Goal: Task Accomplishment & Management: Manage account settings

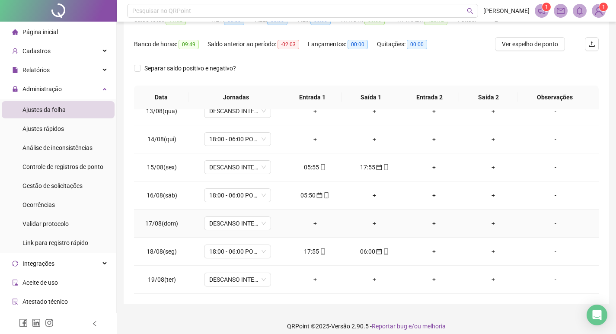
scroll to position [108, 0]
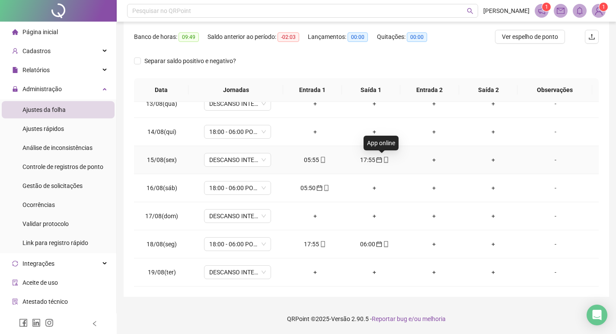
click at [383, 160] on icon "mobile" at bounding box center [386, 160] width 6 height 6
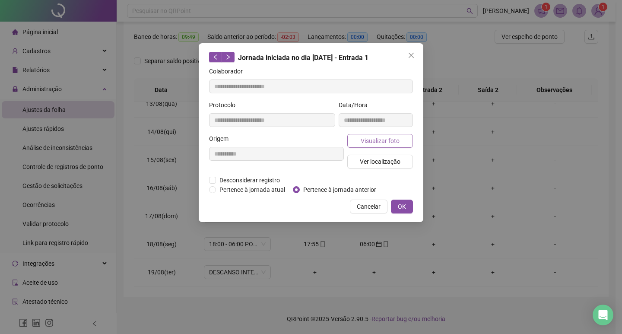
click at [385, 144] on span "Visualizar foto" at bounding box center [380, 141] width 39 height 10
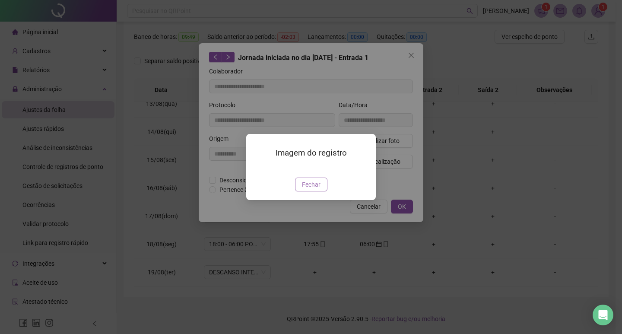
click at [313, 189] on span "Fechar" at bounding box center [311, 185] width 19 height 10
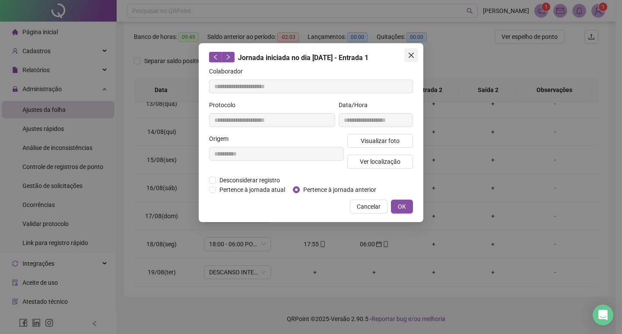
click at [412, 57] on icon "close" at bounding box center [411, 55] width 7 height 7
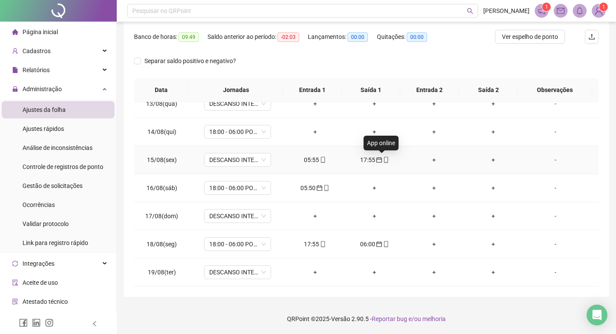
click at [384, 163] on icon "mobile" at bounding box center [386, 160] width 4 height 6
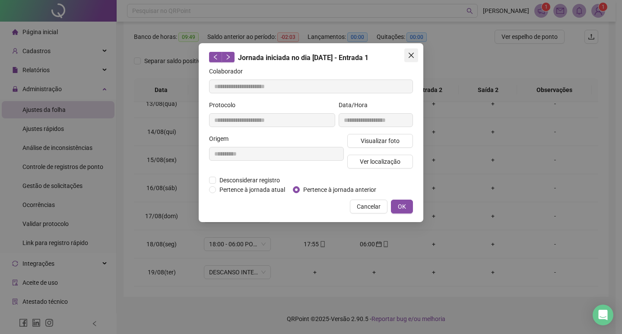
click at [414, 56] on icon "close" at bounding box center [411, 55] width 7 height 7
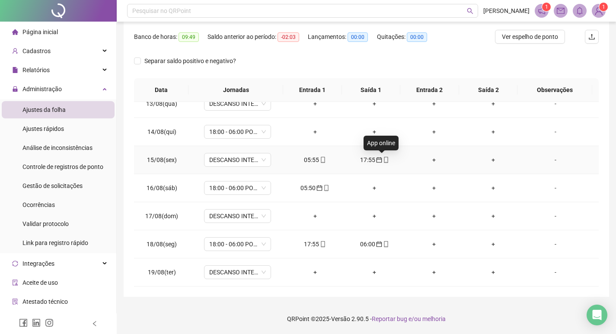
click at [383, 160] on icon "mobile" at bounding box center [386, 160] width 6 height 6
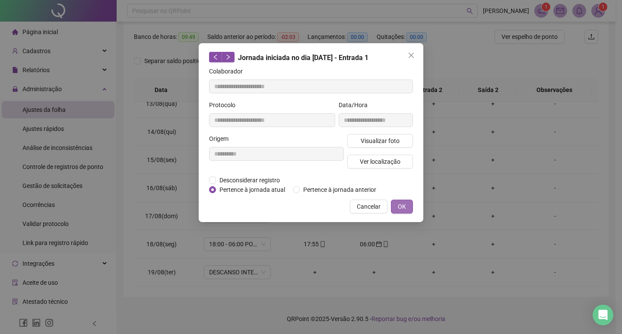
click at [406, 204] on span "OK" at bounding box center [402, 207] width 8 height 10
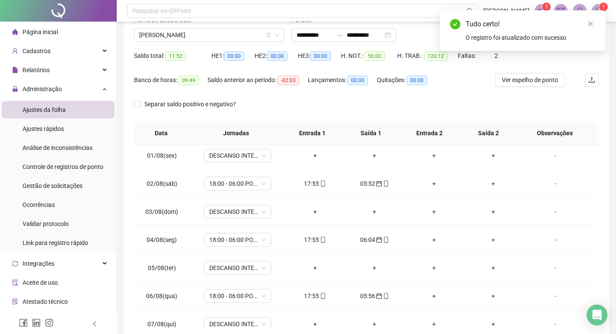
scroll to position [0, 0]
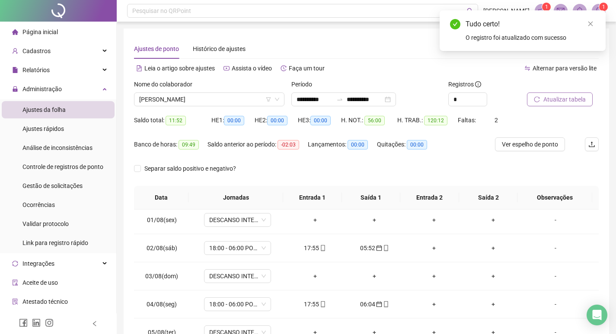
click at [570, 102] on span "Atualizar tabela" at bounding box center [564, 100] width 42 height 10
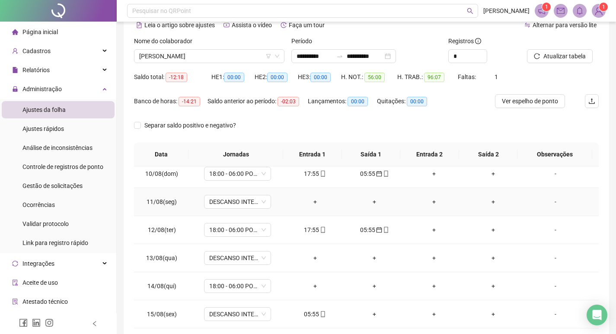
scroll to position [303, 0]
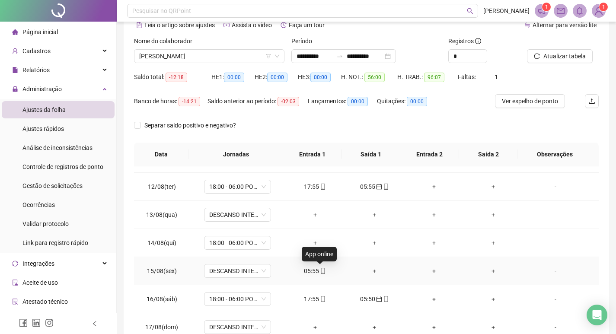
click at [320, 271] on icon "mobile" at bounding box center [323, 271] width 6 height 6
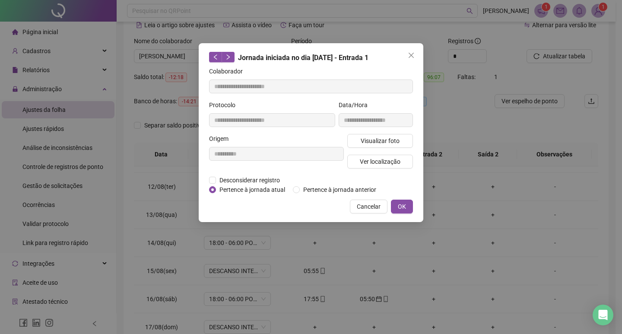
type input "**********"
click at [412, 56] on icon "close" at bounding box center [411, 55] width 5 height 5
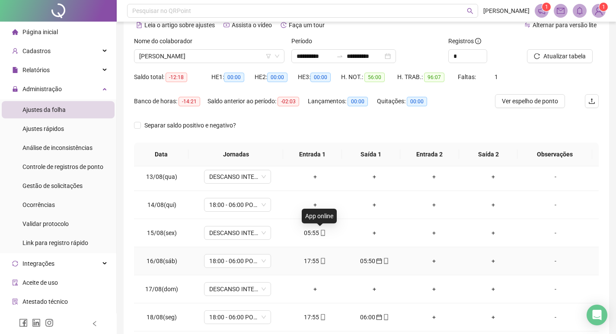
scroll to position [346, 0]
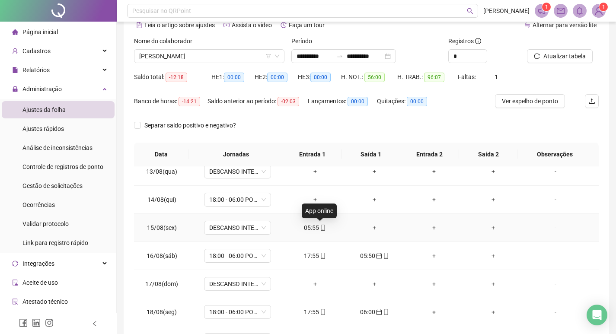
click at [321, 227] on icon "mobile" at bounding box center [323, 228] width 6 height 6
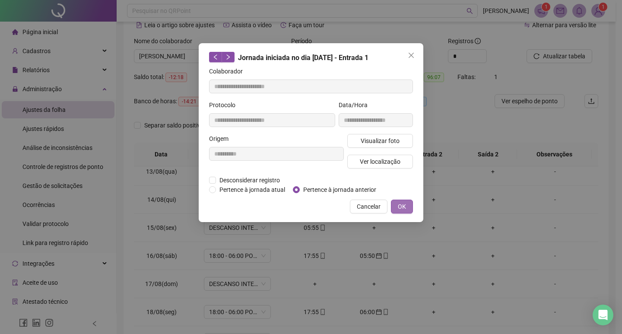
click at [404, 201] on button "OK" at bounding box center [402, 207] width 22 height 14
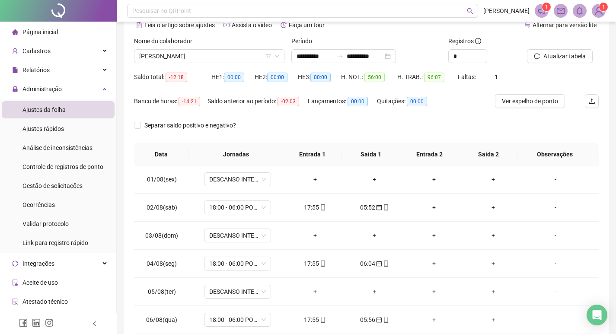
scroll to position [0, 0]
click at [566, 59] on span "Atualizar tabela" at bounding box center [564, 56] width 42 height 10
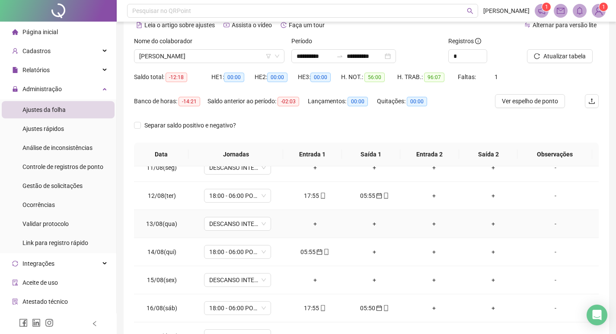
scroll to position [303, 0]
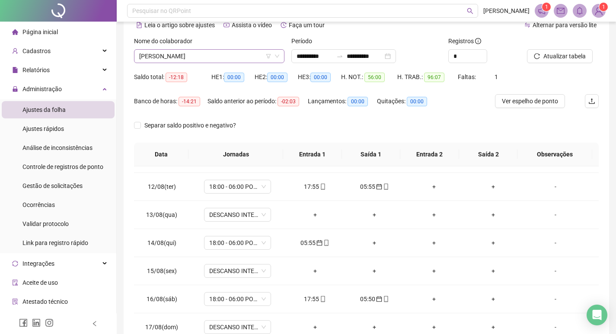
click at [238, 52] on span "[PERSON_NAME]" at bounding box center [209, 56] width 140 height 13
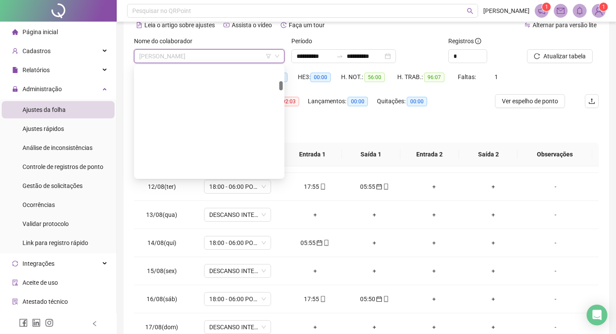
click at [220, 318] on div "[PERSON_NAME]" at bounding box center [209, 323] width 137 height 10
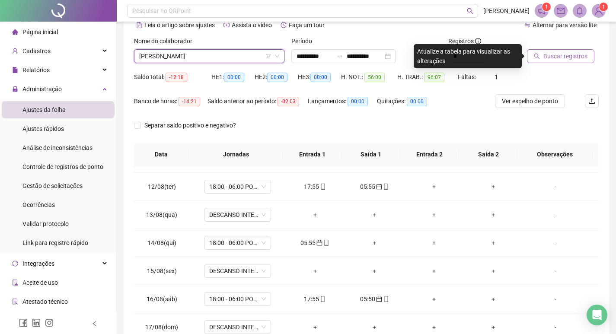
click at [560, 58] on span "Buscar registros" at bounding box center [565, 56] width 44 height 10
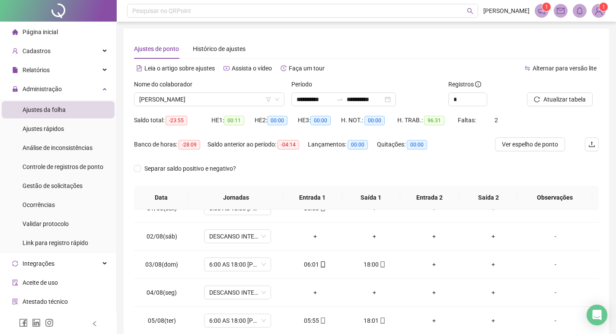
scroll to position [0, 0]
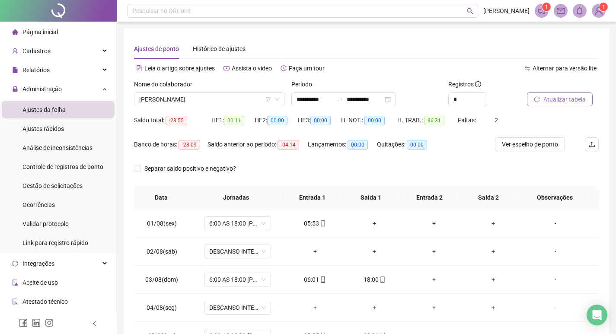
click at [546, 99] on span "Atualizar tabela" at bounding box center [564, 100] width 42 height 10
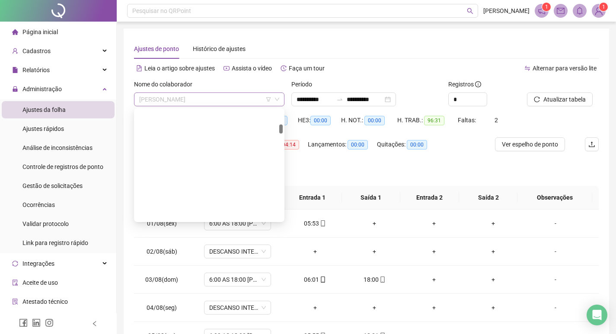
click at [223, 97] on span "[PERSON_NAME]" at bounding box center [209, 99] width 140 height 13
drag, startPoint x: 192, startPoint y: 204, endPoint x: 328, endPoint y: 100, distance: 171.4
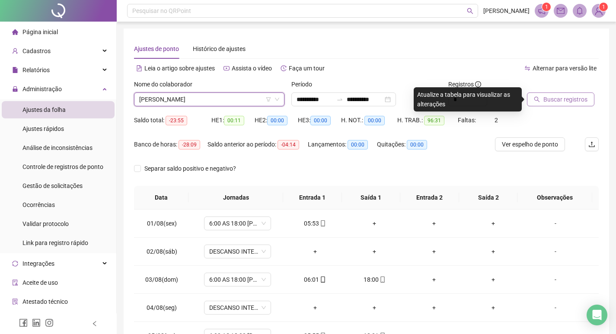
click at [545, 98] on span "Buscar registros" at bounding box center [565, 100] width 44 height 10
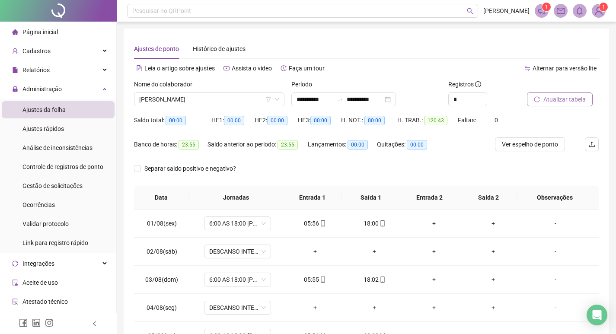
click at [554, 96] on span "Atualizar tabela" at bounding box center [564, 100] width 42 height 10
click at [236, 98] on span "[PERSON_NAME]" at bounding box center [209, 99] width 140 height 13
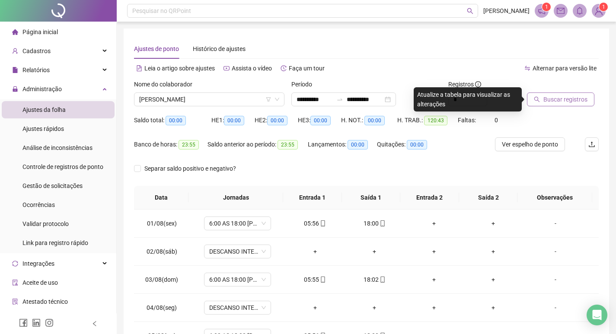
click at [565, 96] on span "Buscar registros" at bounding box center [565, 100] width 44 height 10
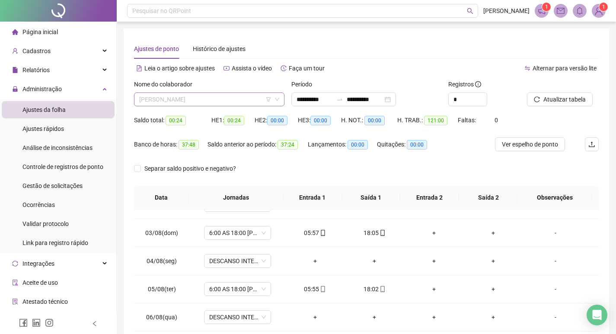
click at [224, 100] on span "[PERSON_NAME]" at bounding box center [209, 99] width 140 height 13
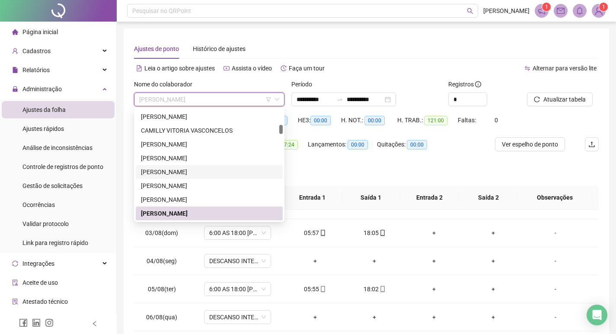
scroll to position [223, 0]
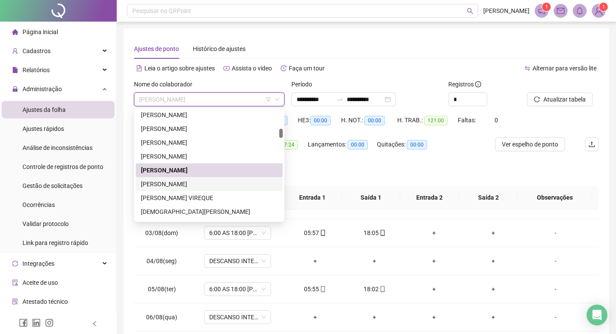
click at [192, 184] on div "[PERSON_NAME]" at bounding box center [209, 184] width 137 height 10
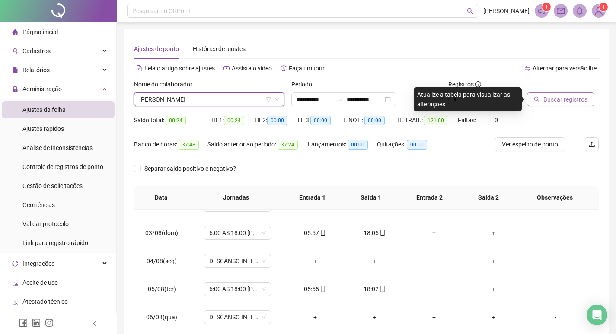
click at [567, 102] on span "Buscar registros" at bounding box center [565, 100] width 44 height 10
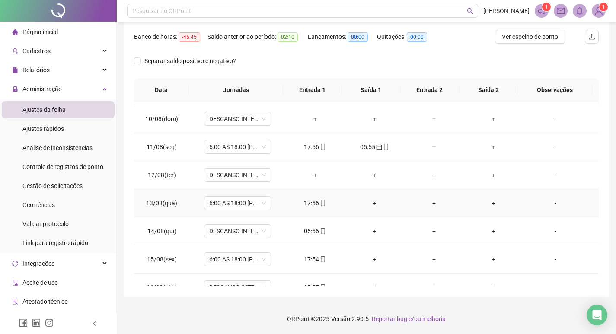
scroll to position [263, 0]
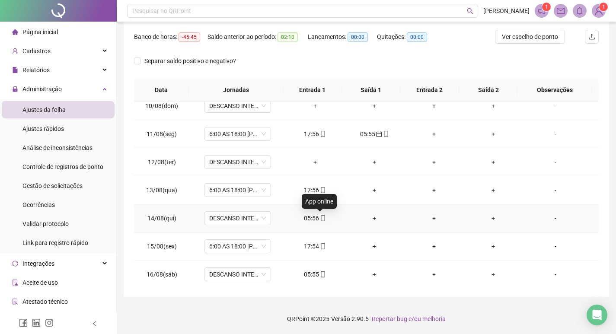
click at [320, 219] on icon "mobile" at bounding box center [323, 218] width 6 height 6
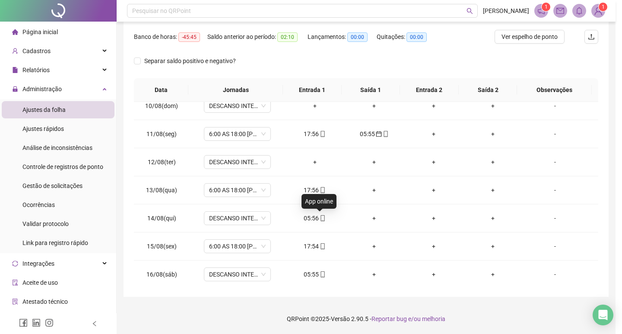
type input "**********"
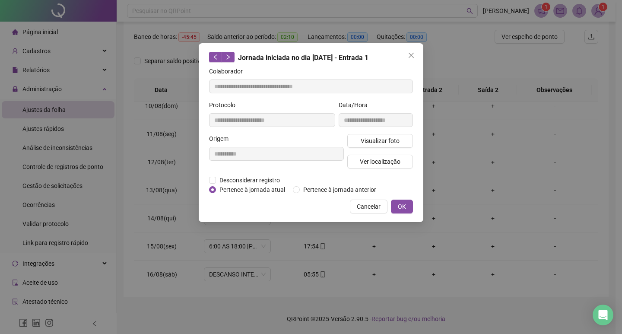
click at [292, 189] on div "Pertence à jornada atual [GEOGRAPHIC_DATA] à jornada anterior" at bounding box center [296, 190] width 174 height 10
click at [300, 191] on span "Pertence à jornada anterior" at bounding box center [340, 190] width 80 height 10
click at [397, 206] on button "OK" at bounding box center [402, 207] width 22 height 14
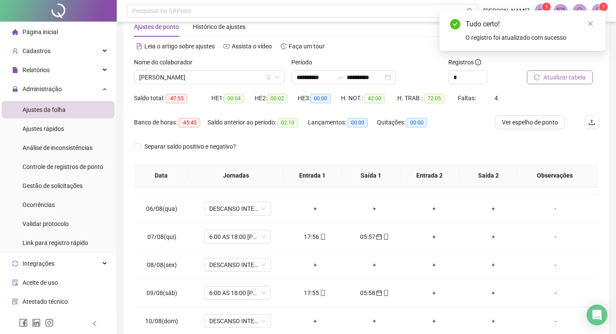
scroll to position [21, 0]
click at [561, 83] on span "Atualizar tabela" at bounding box center [564, 78] width 42 height 10
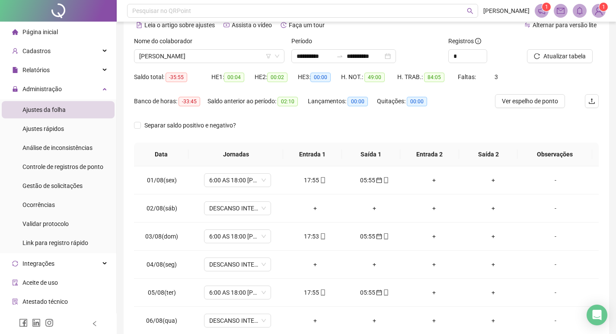
scroll to position [0, 0]
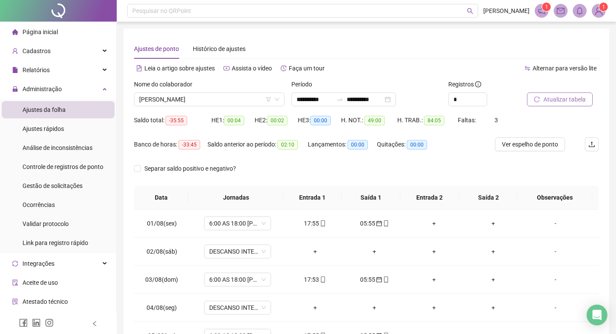
click at [563, 96] on span "Atualizar tabela" at bounding box center [564, 100] width 42 height 10
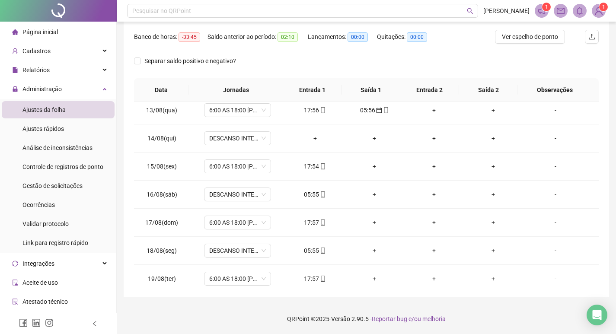
scroll to position [346, 0]
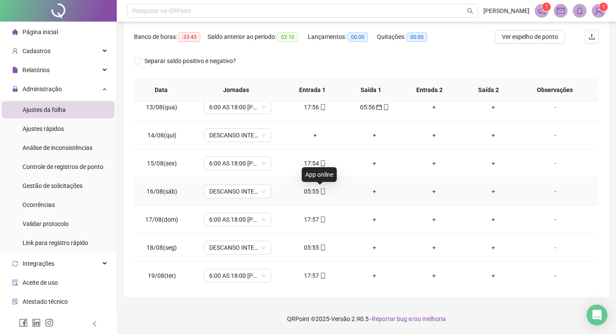
click at [321, 193] on icon "mobile" at bounding box center [323, 191] width 6 height 6
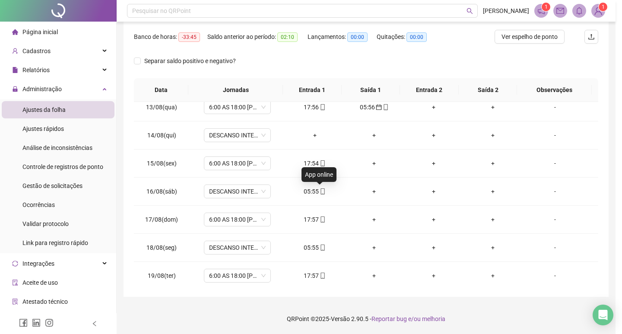
type input "**********"
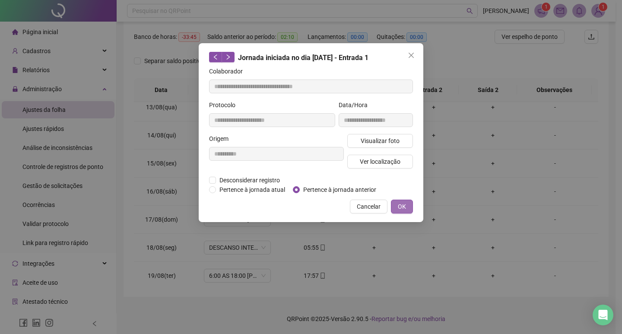
click at [398, 203] on span "OK" at bounding box center [402, 207] width 8 height 10
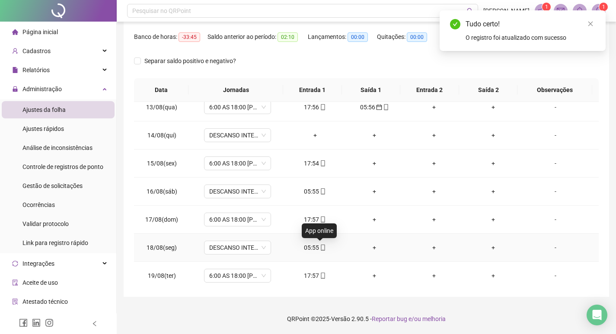
click at [320, 248] on icon "mobile" at bounding box center [323, 248] width 6 height 6
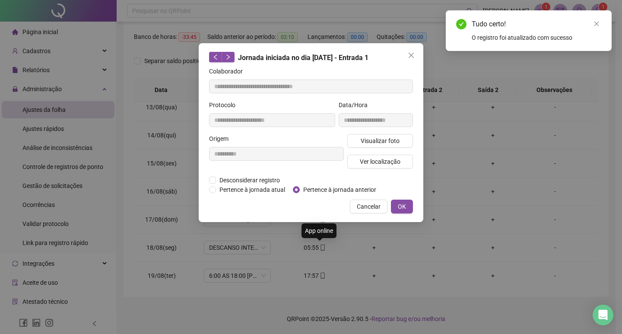
type input "**********"
click at [402, 205] on span "OK" at bounding box center [402, 207] width 8 height 10
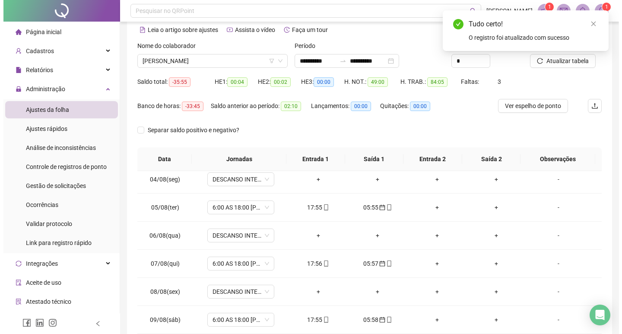
scroll to position [0, 0]
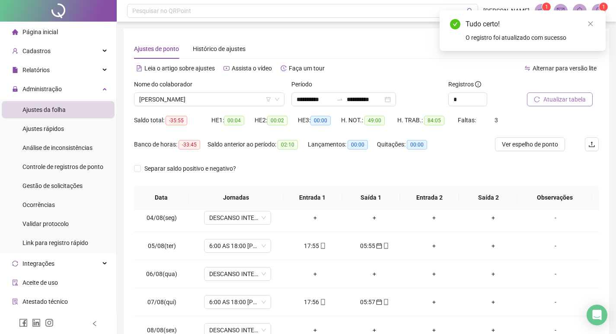
click at [577, 99] on span "Atualizar tabela" at bounding box center [564, 100] width 42 height 10
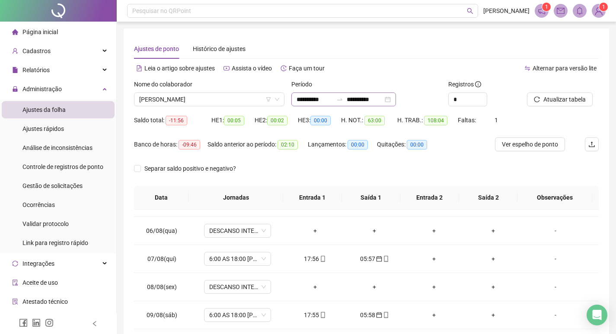
click at [396, 99] on div "**********" at bounding box center [343, 100] width 105 height 14
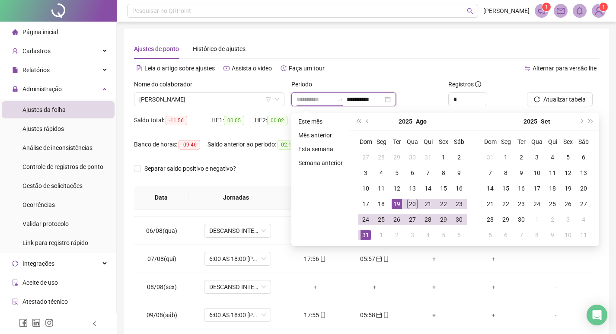
type input "**********"
click at [366, 239] on div "31" at bounding box center [366, 235] width 10 height 10
type input "**********"
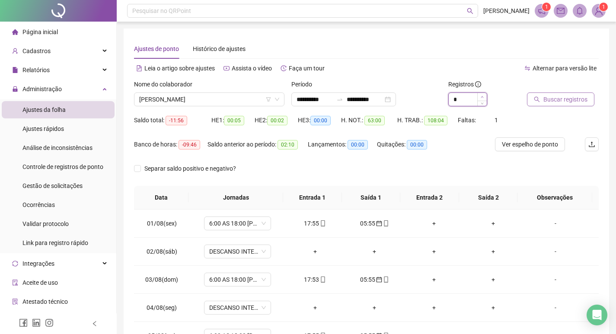
click at [482, 98] on icon "up" at bounding box center [482, 97] width 3 height 3
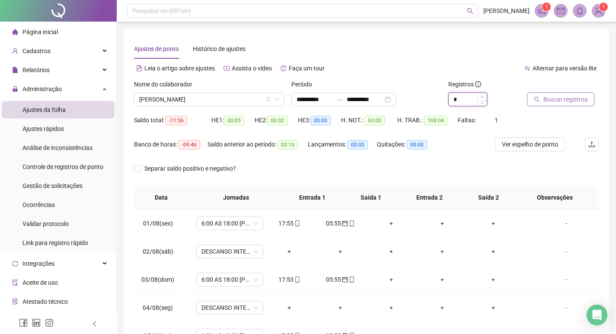
type input "*"
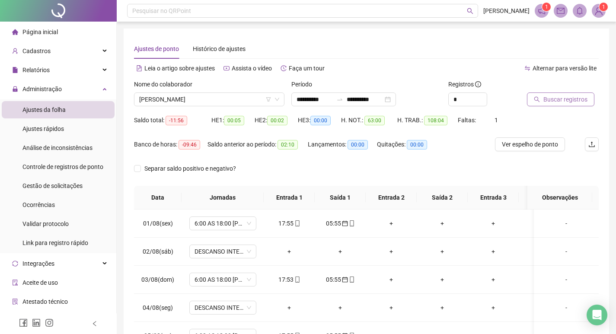
click at [538, 99] on icon "search" at bounding box center [537, 99] width 6 height 6
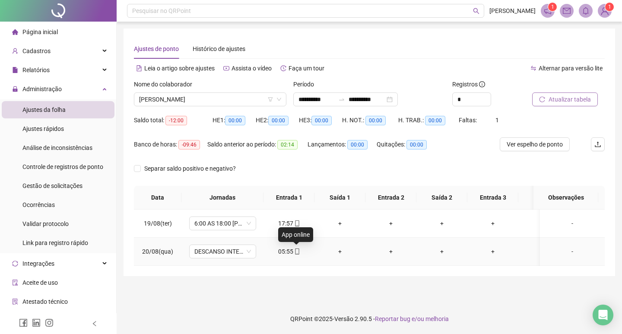
click at [298, 252] on icon "mobile" at bounding box center [297, 252] width 6 height 6
type input "**********"
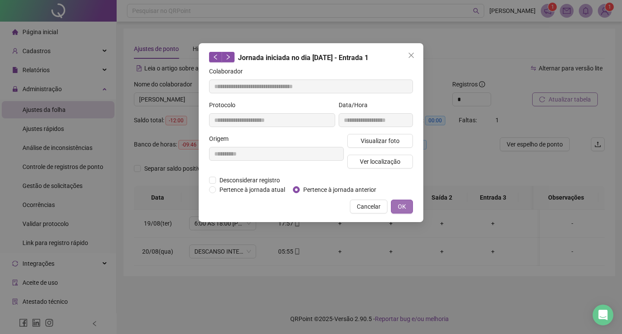
click at [399, 202] on span "OK" at bounding box center [402, 207] width 8 height 10
click at [405, 207] on span "OK" at bounding box center [402, 207] width 8 height 10
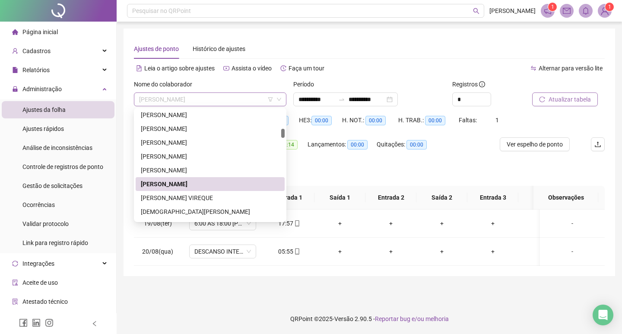
click at [258, 98] on span "[PERSON_NAME]" at bounding box center [210, 99] width 142 height 13
click at [215, 198] on div "[PERSON_NAME] VIREQUE" at bounding box center [210, 198] width 139 height 10
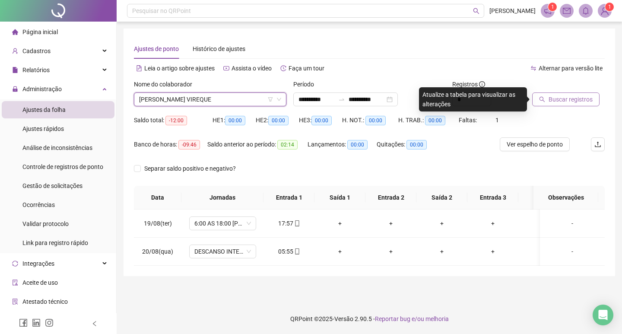
click at [233, 101] on span "[PERSON_NAME] VIREQUE" at bounding box center [210, 99] width 142 height 13
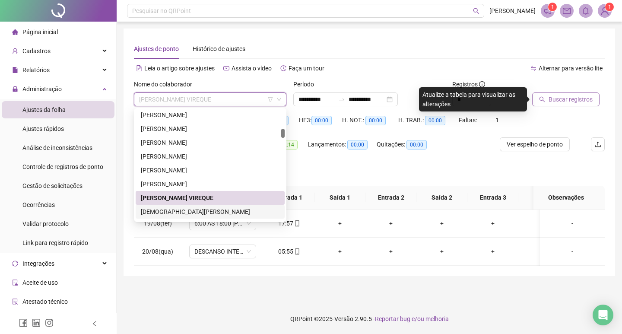
click at [228, 211] on div "[DEMOGRAPHIC_DATA][PERSON_NAME]" at bounding box center [210, 212] width 139 height 10
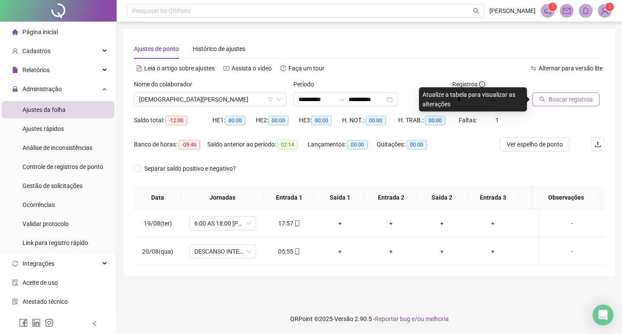
click at [568, 102] on span "Buscar registros" at bounding box center [571, 100] width 44 height 10
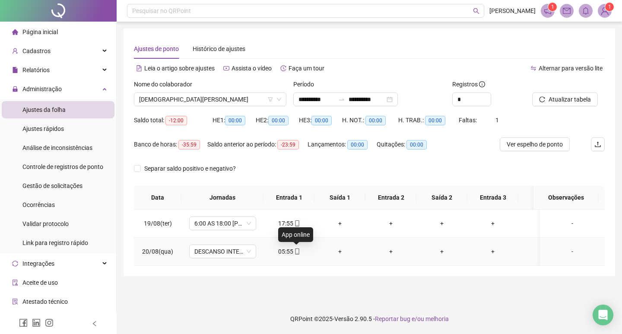
click at [296, 251] on icon "mobile" at bounding box center [297, 252] width 6 height 6
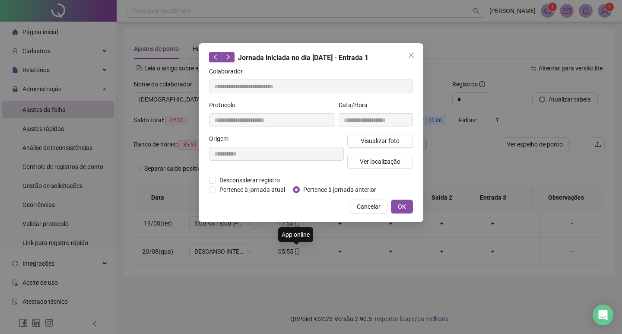
type input "**********"
click at [398, 202] on button "OK" at bounding box center [402, 207] width 22 height 14
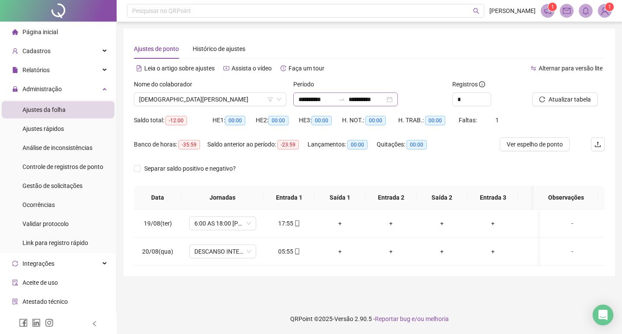
click at [398, 99] on div "**********" at bounding box center [346, 100] width 105 height 14
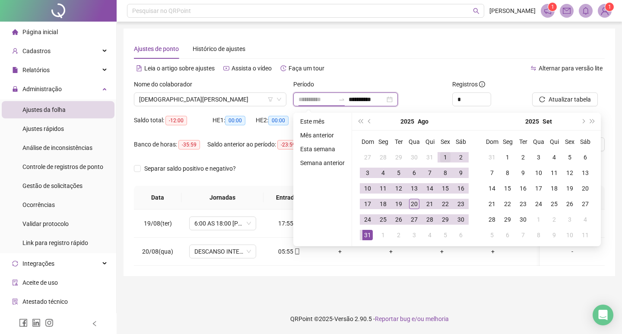
type input "**********"
click at [443, 156] on div "1" at bounding box center [445, 157] width 10 height 10
type input "**********"
drag, startPoint x: 369, startPoint y: 238, endPoint x: 387, endPoint y: 229, distance: 20.1
click at [369, 236] on div "31" at bounding box center [368, 235] width 10 height 10
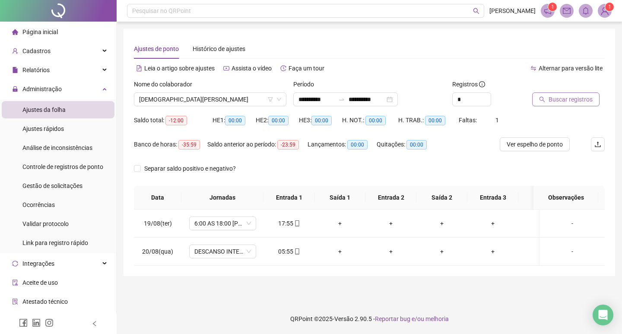
click at [573, 99] on span "Buscar registros" at bounding box center [571, 100] width 44 height 10
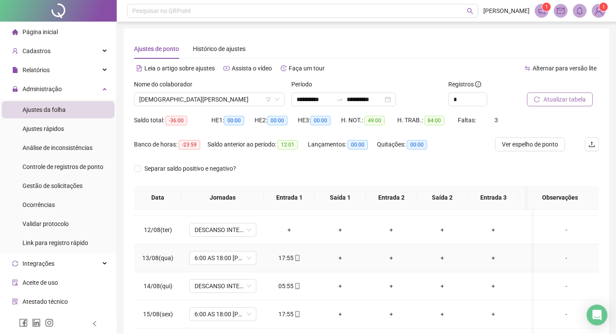
scroll to position [346, 0]
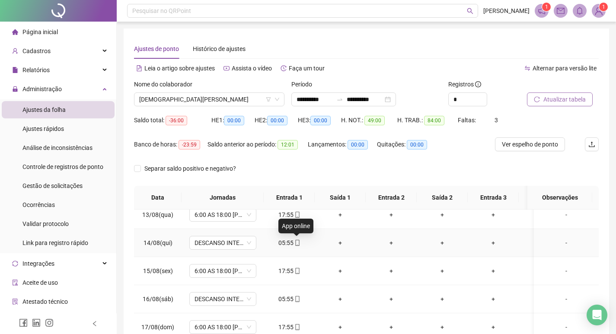
click at [298, 243] on icon "mobile" at bounding box center [297, 243] width 6 height 6
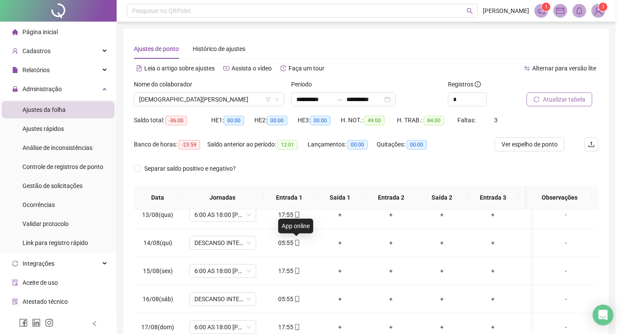
type input "**********"
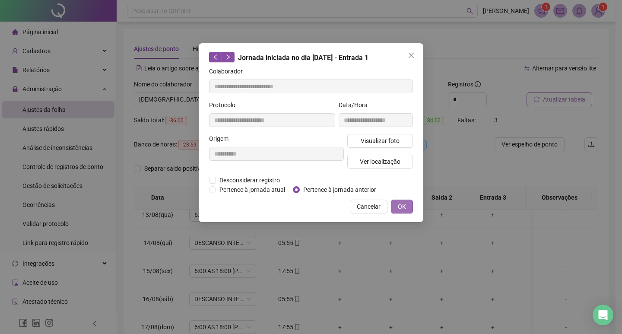
click at [406, 205] on span "OK" at bounding box center [402, 207] width 8 height 10
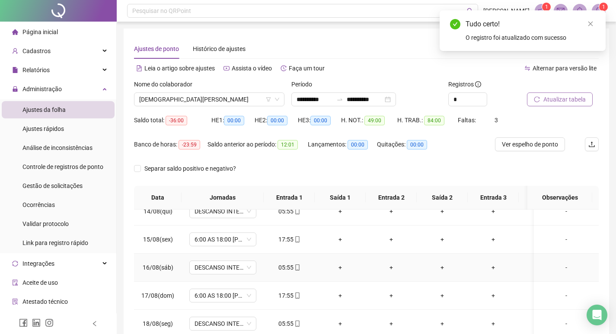
scroll to position [384, 0]
click at [297, 265] on icon "mobile" at bounding box center [297, 268] width 6 height 6
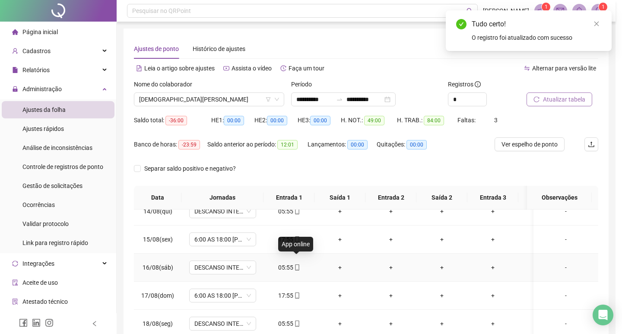
type input "**********"
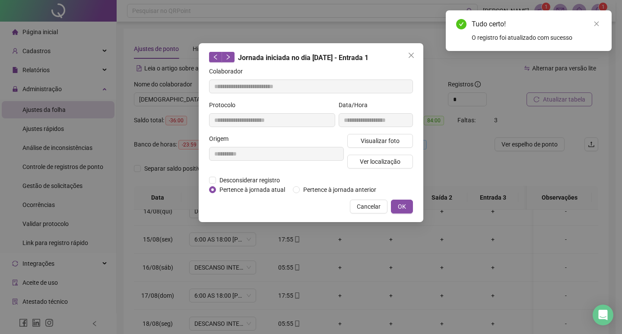
drag, startPoint x: 300, startPoint y: 190, endPoint x: 322, endPoint y: 199, distance: 24.1
click at [300, 189] on span "Pertence à jornada anterior" at bounding box center [340, 190] width 80 height 10
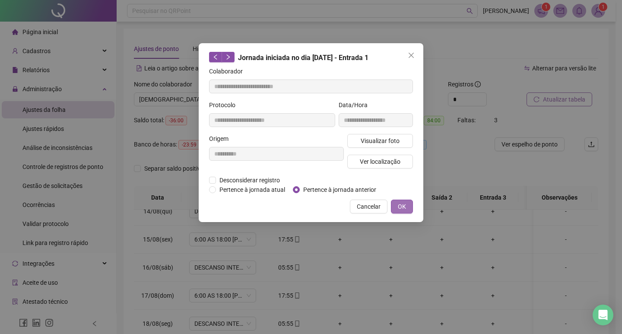
click at [400, 205] on span "OK" at bounding box center [402, 207] width 8 height 10
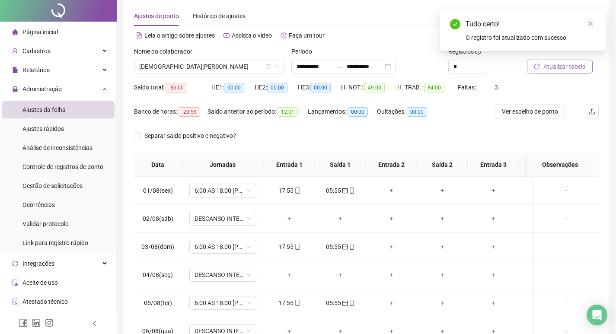
scroll to position [0, 0]
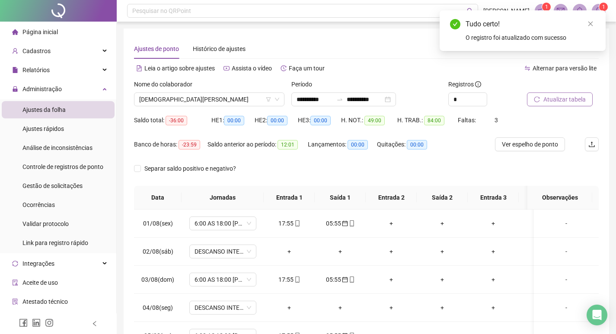
click at [569, 99] on span "Atualizar tabela" at bounding box center [564, 100] width 42 height 10
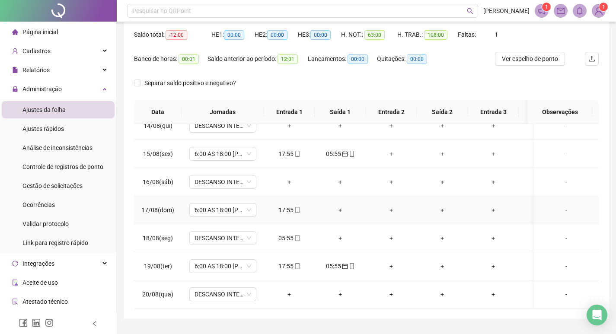
scroll to position [86, 0]
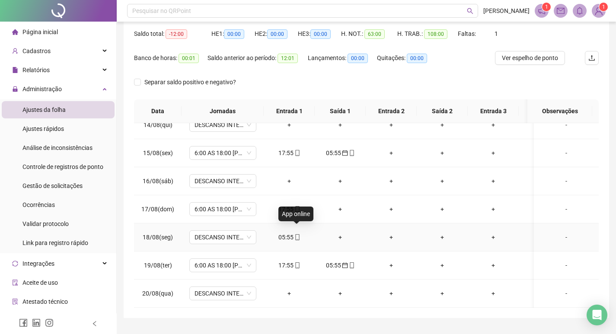
click at [296, 234] on icon "mobile" at bounding box center [297, 237] width 6 height 6
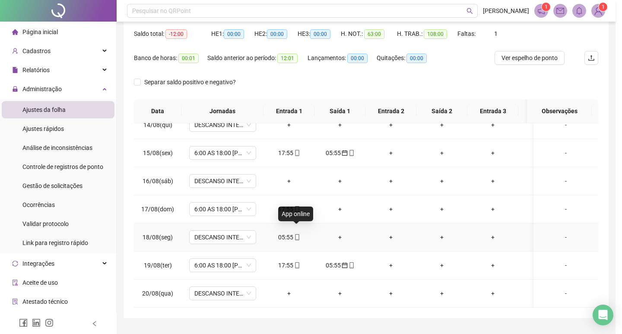
type input "**********"
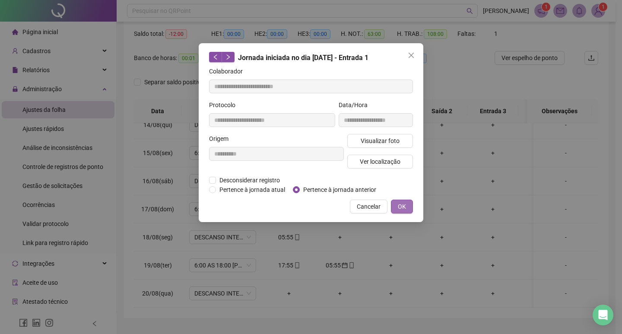
click at [400, 204] on span "OK" at bounding box center [402, 207] width 8 height 10
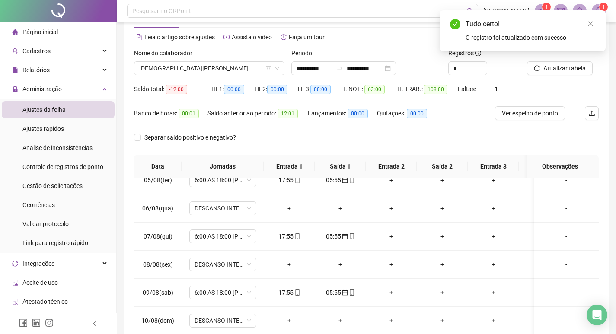
scroll to position [0, 0]
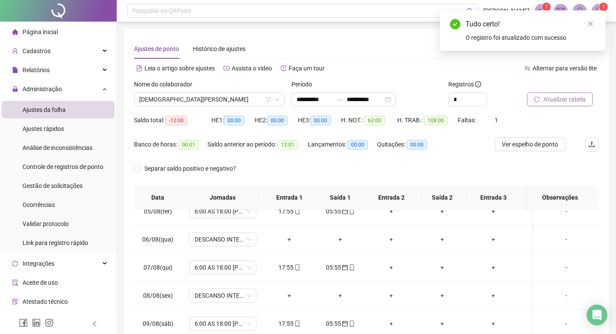
click at [570, 102] on span "Atualizar tabela" at bounding box center [564, 100] width 42 height 10
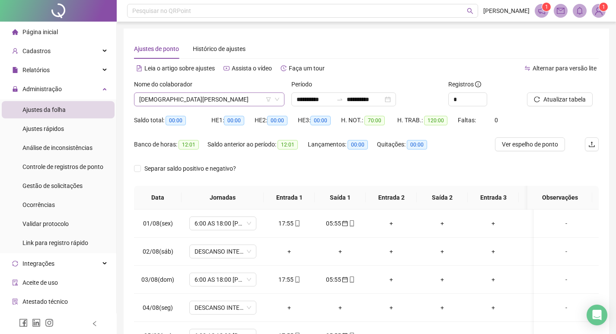
click at [228, 97] on span "[DEMOGRAPHIC_DATA][PERSON_NAME]" at bounding box center [209, 99] width 140 height 13
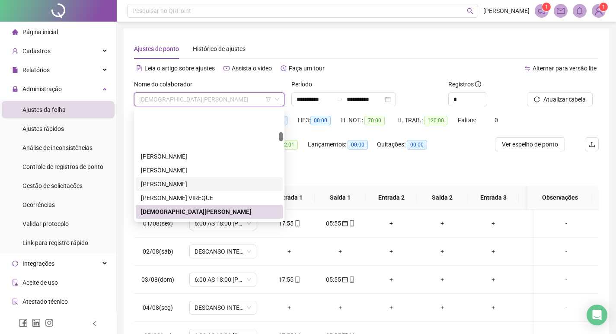
scroll to position [266, 0]
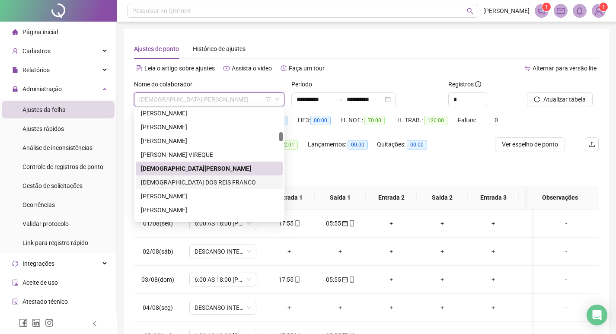
click at [212, 181] on div "[DEMOGRAPHIC_DATA] DOS REIS FRANCO" at bounding box center [209, 183] width 137 height 10
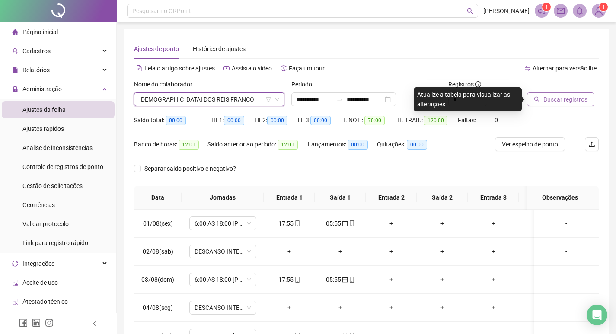
click at [549, 98] on span "Buscar registros" at bounding box center [565, 100] width 44 height 10
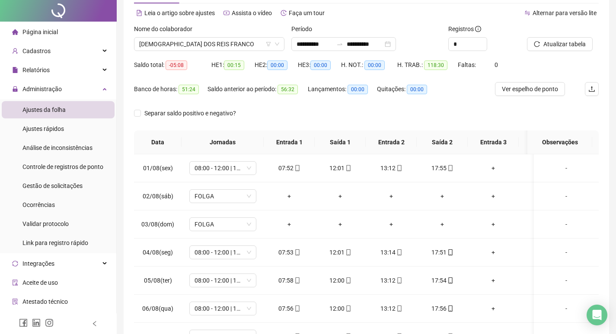
scroll to position [0, 0]
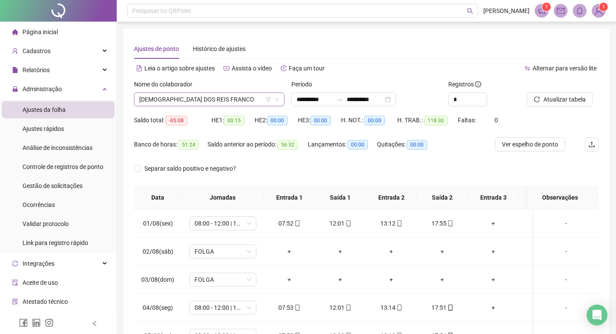
click at [246, 99] on span "[DEMOGRAPHIC_DATA] DOS REIS FRANCO" at bounding box center [209, 99] width 140 height 13
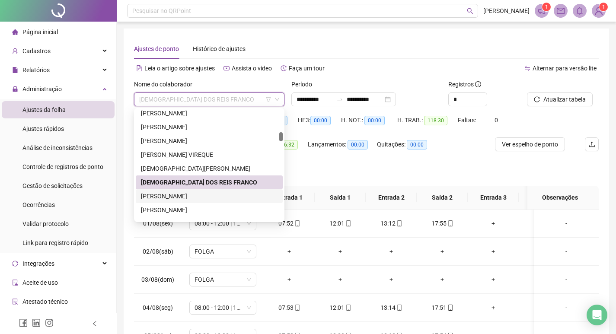
drag, startPoint x: 225, startPoint y: 195, endPoint x: 233, endPoint y: 193, distance: 8.9
click at [225, 195] on div "[PERSON_NAME]" at bounding box center [209, 196] width 137 height 10
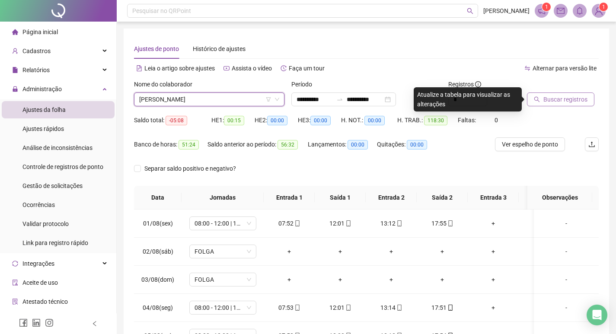
click at [580, 99] on span "Buscar registros" at bounding box center [565, 100] width 44 height 10
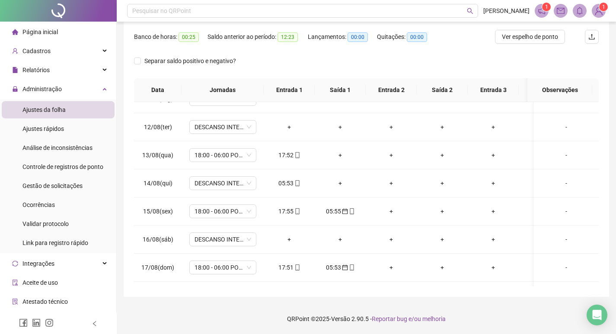
scroll to position [303, 0]
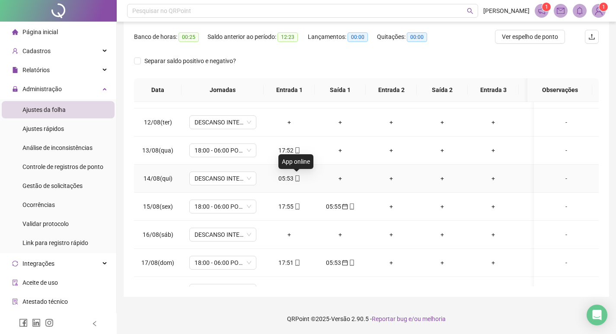
click at [298, 182] on span at bounding box center [297, 178] width 7 height 7
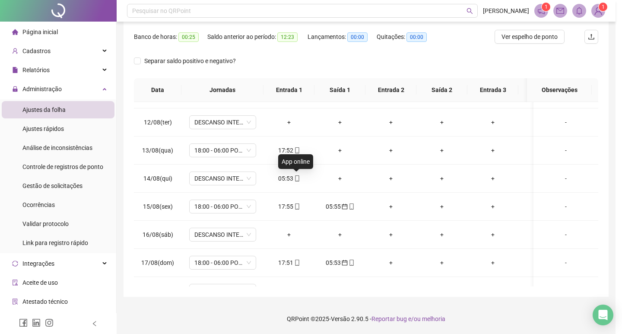
type input "**********"
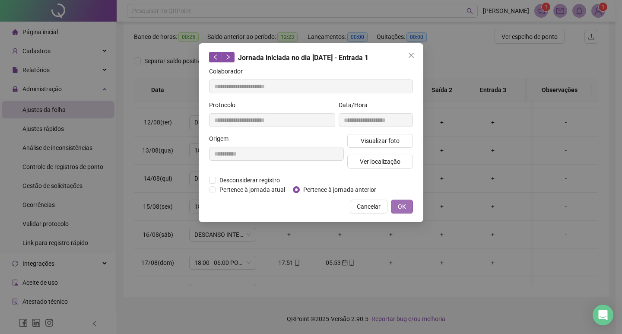
click at [403, 207] on span "OK" at bounding box center [402, 207] width 8 height 10
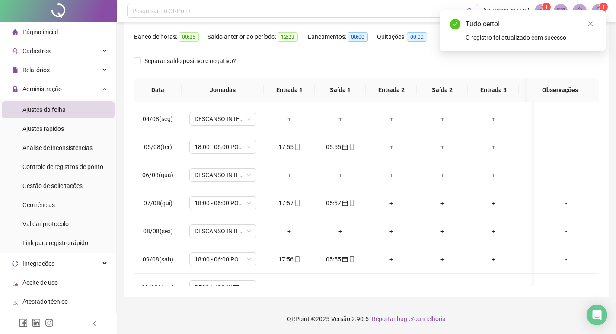
scroll to position [0, 0]
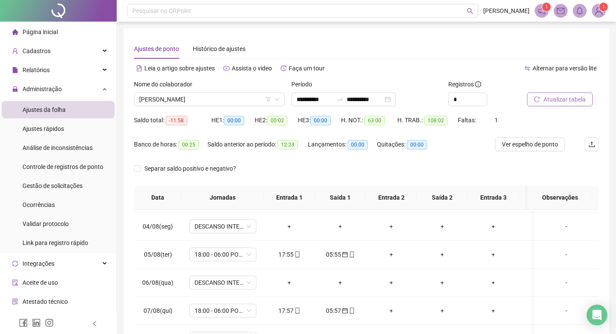
click at [579, 101] on span "Atualizar tabela" at bounding box center [564, 100] width 42 height 10
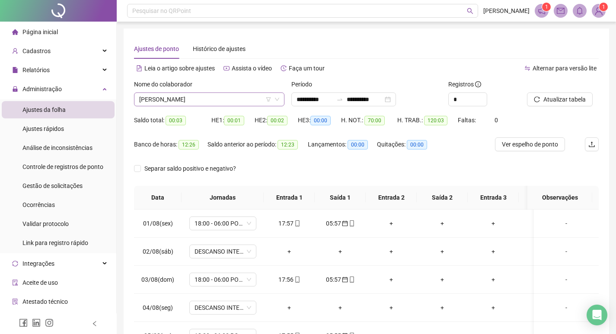
click at [236, 103] on span "[PERSON_NAME]" at bounding box center [209, 99] width 140 height 13
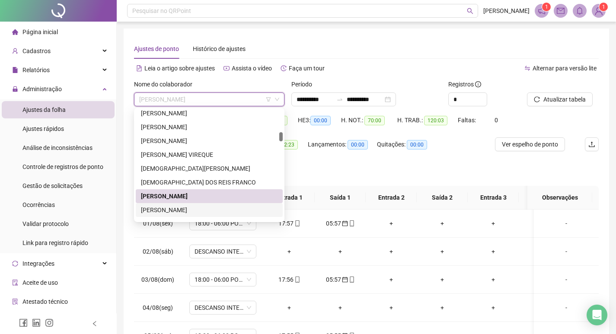
click at [207, 207] on div "[PERSON_NAME]" at bounding box center [209, 210] width 137 height 10
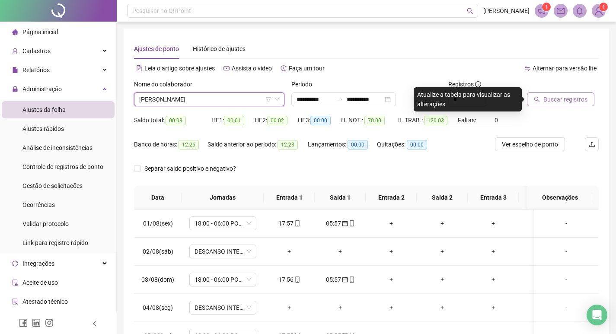
click at [565, 101] on span "Buscar registros" at bounding box center [565, 100] width 44 height 10
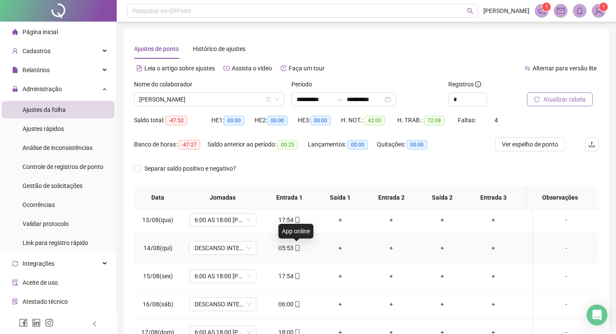
click at [298, 248] on icon "mobile" at bounding box center [297, 248] width 6 height 6
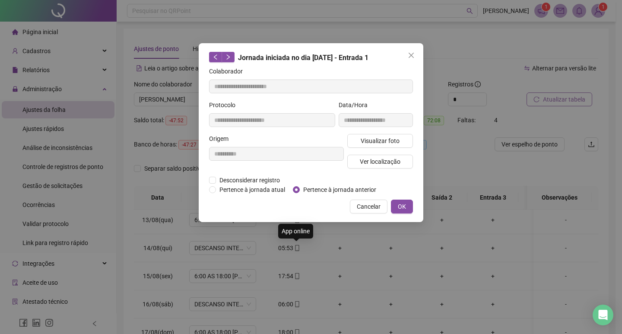
type input "**********"
click at [403, 205] on span "OK" at bounding box center [402, 207] width 8 height 10
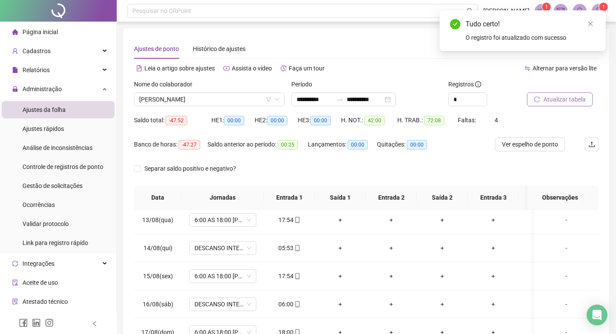
click at [551, 102] on span "Atualizar tabela" at bounding box center [564, 100] width 42 height 10
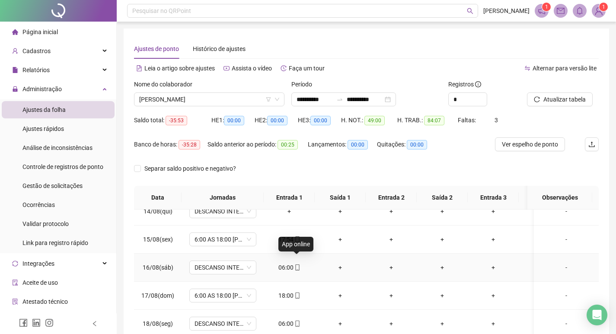
click at [298, 265] on icon "mobile" at bounding box center [297, 268] width 6 height 6
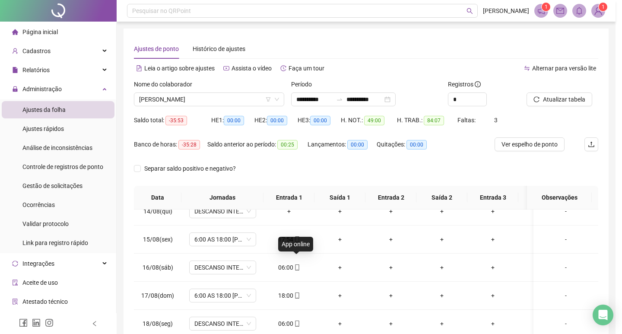
type input "**********"
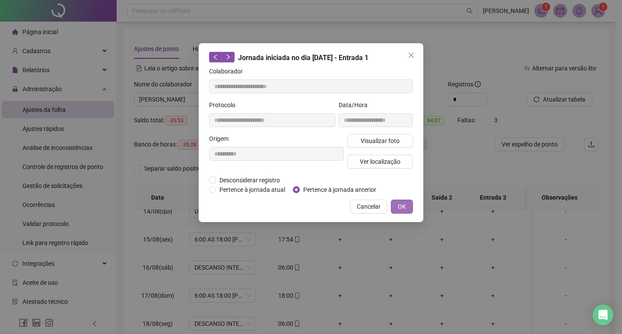
click at [402, 207] on span "OK" at bounding box center [402, 207] width 8 height 10
click at [400, 206] on span "OK" at bounding box center [402, 207] width 8 height 10
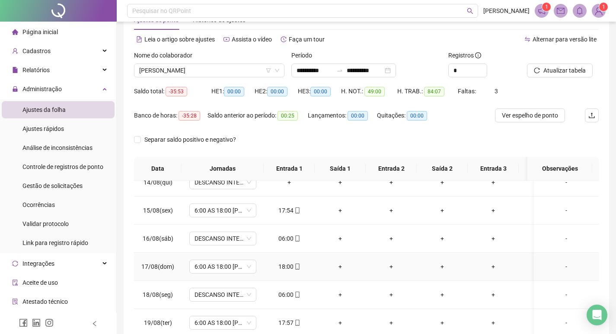
scroll to position [43, 0]
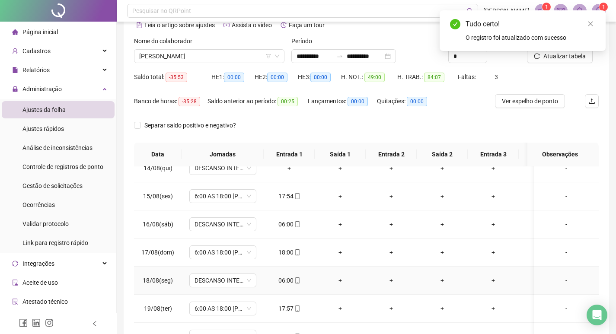
click at [295, 278] on icon "mobile" at bounding box center [297, 281] width 4 height 6
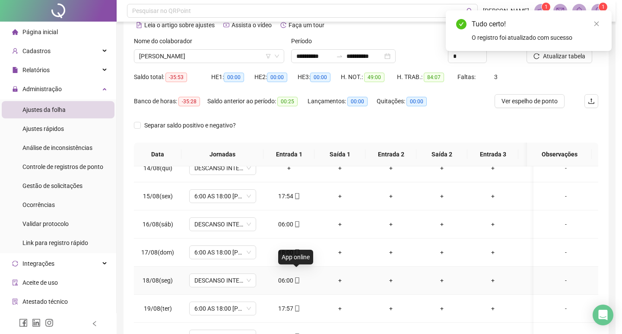
type input "**********"
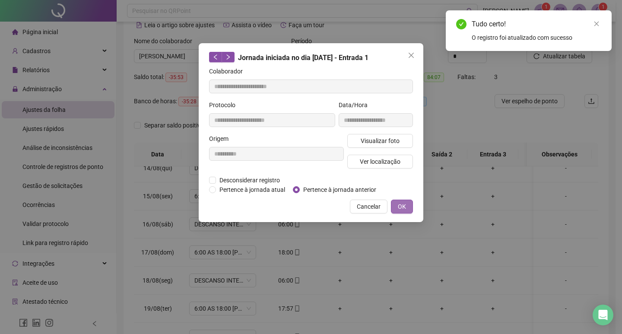
click at [406, 203] on span "OK" at bounding box center [402, 207] width 8 height 10
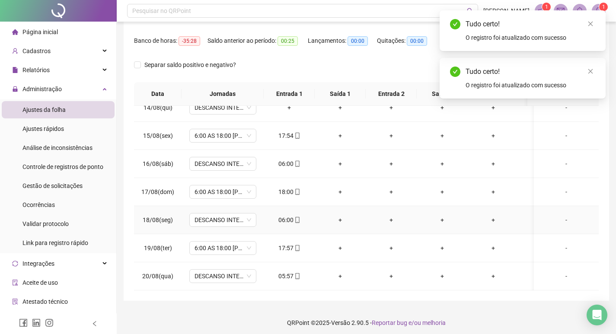
scroll to position [108, 0]
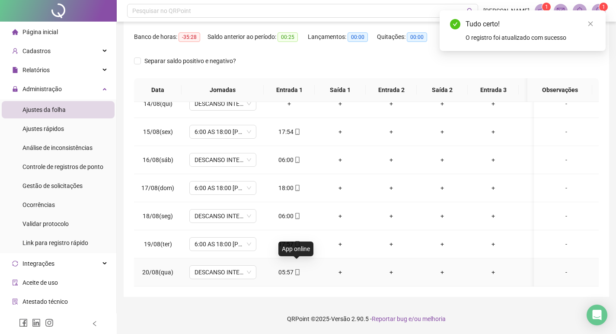
click at [297, 269] on icon "mobile" at bounding box center [297, 272] width 6 height 6
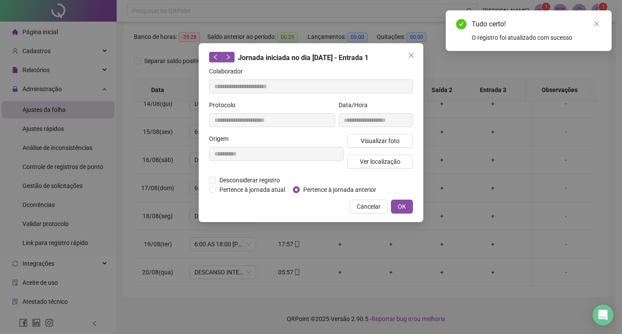
type input "**********"
click at [405, 205] on span "OK" at bounding box center [402, 207] width 8 height 10
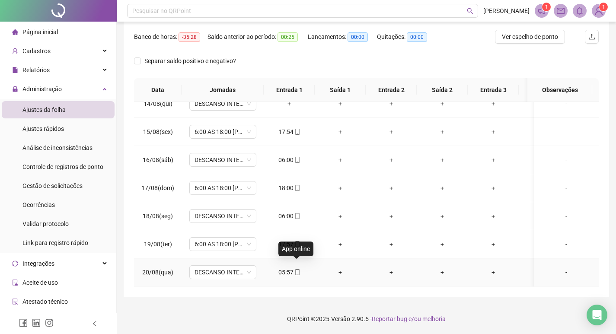
click at [295, 269] on icon "mobile" at bounding box center [297, 272] width 4 height 6
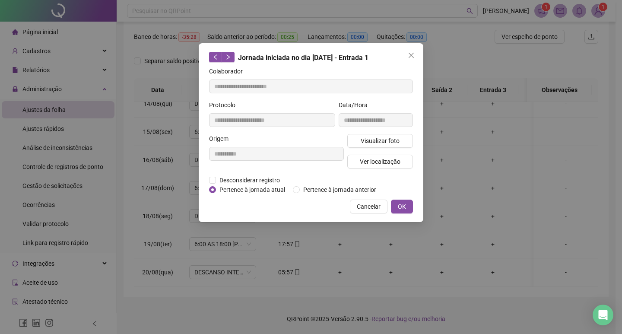
click at [292, 193] on div "Pertence à jornada atual [GEOGRAPHIC_DATA] à jornada anterior" at bounding box center [296, 190] width 174 height 10
click at [298, 192] on div "**********" at bounding box center [311, 132] width 225 height 179
click at [402, 207] on span "OK" at bounding box center [402, 207] width 8 height 10
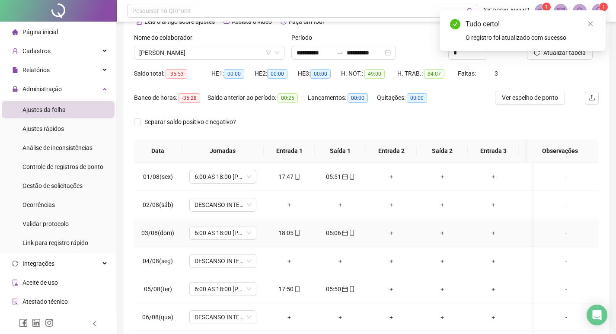
scroll to position [0, 0]
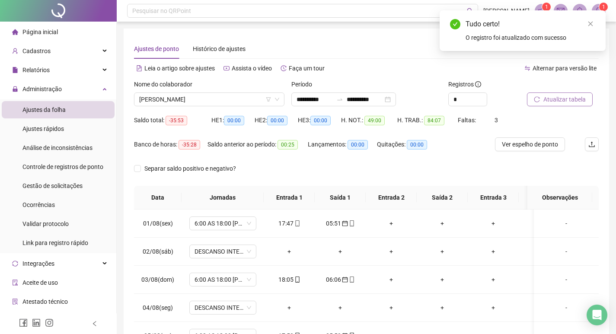
click at [572, 95] on span "Atualizar tabela" at bounding box center [564, 100] width 42 height 10
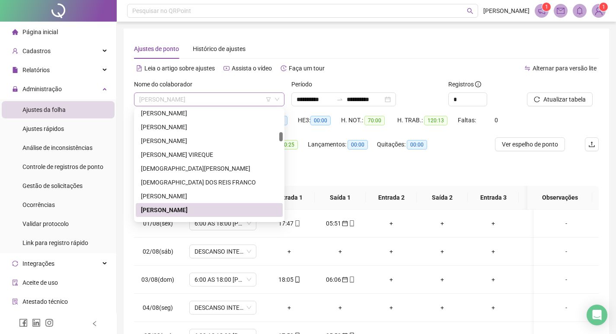
click at [223, 96] on span "[PERSON_NAME]" at bounding box center [209, 99] width 140 height 13
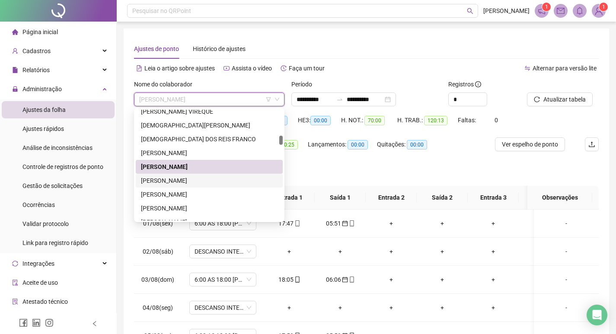
click at [203, 180] on div "[PERSON_NAME]" at bounding box center [209, 181] width 137 height 10
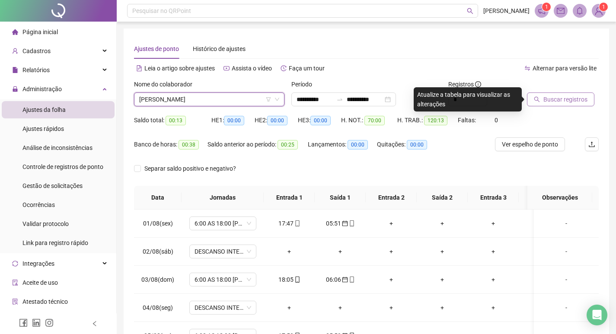
click at [559, 102] on span "Buscar registros" at bounding box center [565, 100] width 44 height 10
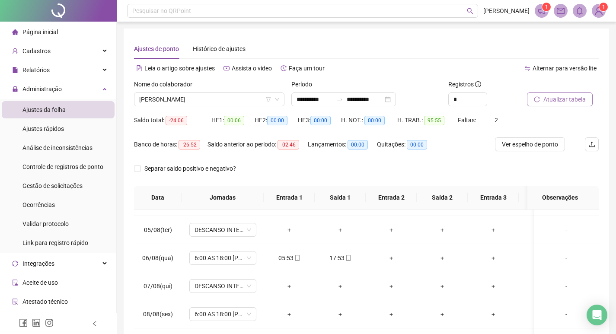
scroll to position [130, 0]
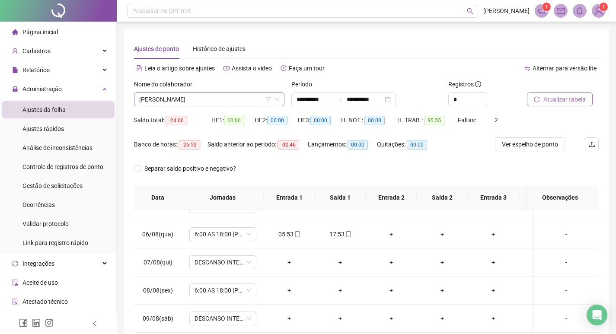
click at [230, 99] on span "[PERSON_NAME]" at bounding box center [209, 99] width 140 height 13
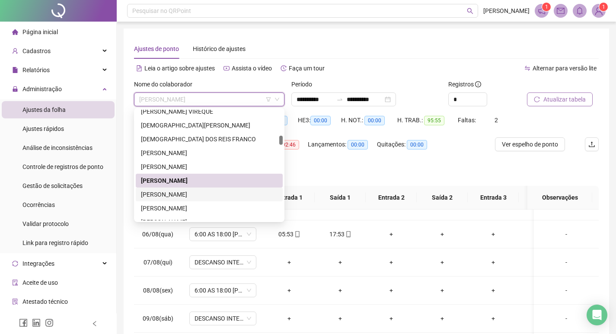
click at [205, 195] on div "[PERSON_NAME]" at bounding box center [209, 195] width 137 height 10
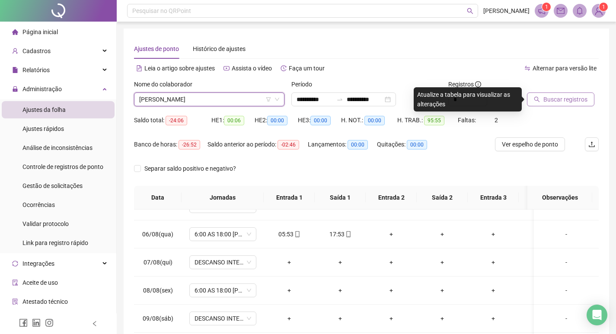
click at [571, 102] on span "Buscar registros" at bounding box center [565, 100] width 44 height 10
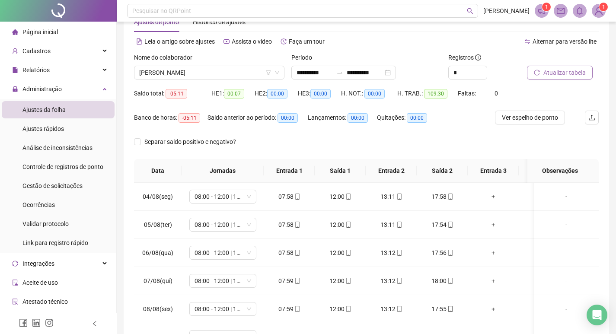
scroll to position [0, 0]
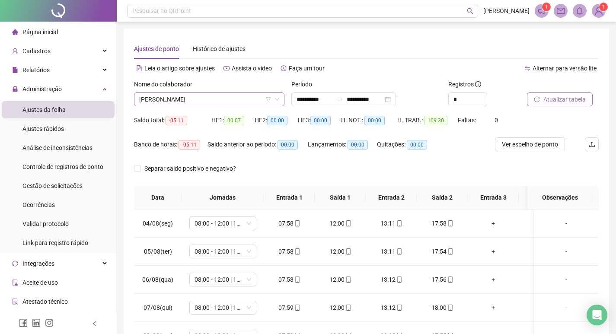
click at [228, 98] on span "[PERSON_NAME]" at bounding box center [209, 99] width 140 height 13
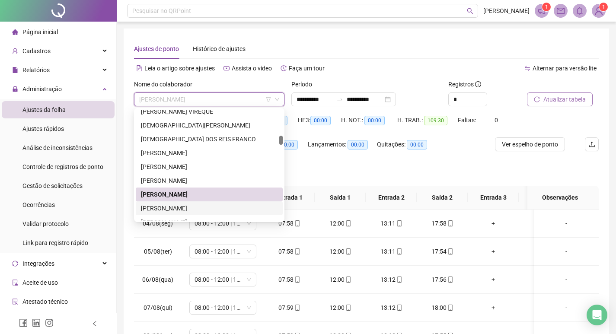
drag, startPoint x: 208, startPoint y: 207, endPoint x: 214, endPoint y: 202, distance: 7.4
click at [208, 205] on div "[PERSON_NAME]" at bounding box center [209, 209] width 137 height 10
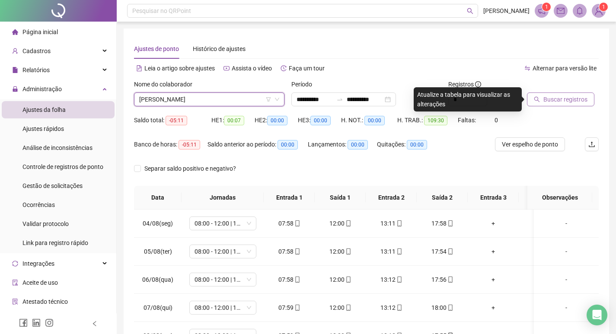
click at [584, 99] on span "Buscar registros" at bounding box center [565, 100] width 44 height 10
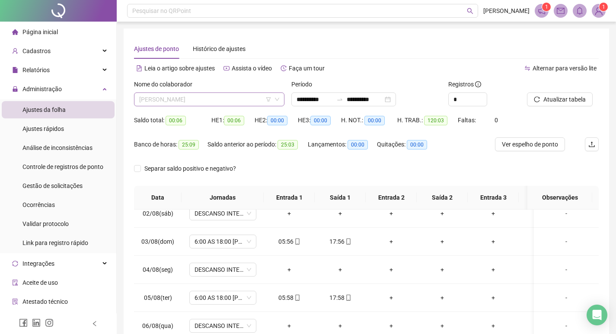
click at [218, 103] on span "[PERSON_NAME]" at bounding box center [209, 99] width 140 height 13
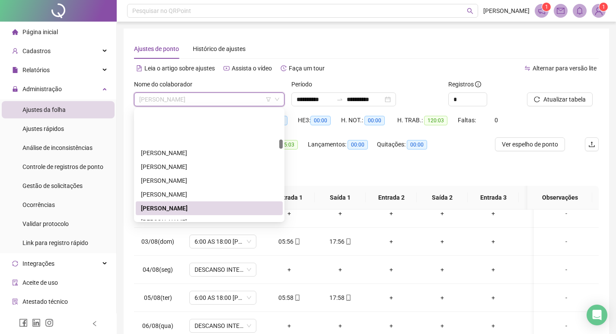
scroll to position [353, 0]
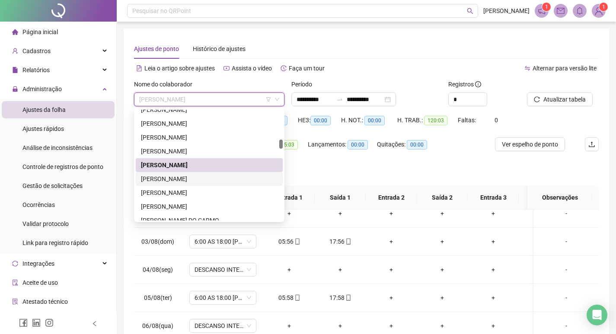
drag, startPoint x: 197, startPoint y: 179, endPoint x: 195, endPoint y: 172, distance: 6.7
click at [196, 178] on div "[PERSON_NAME]" at bounding box center [209, 179] width 137 height 10
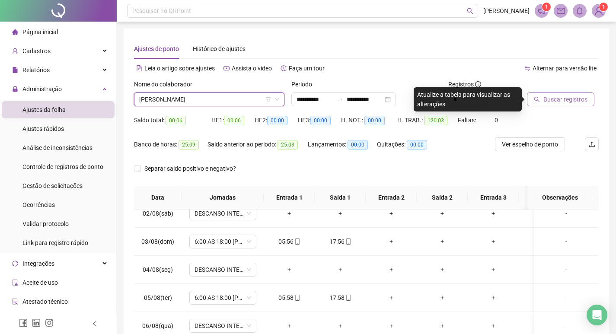
click at [559, 97] on span "Buscar registros" at bounding box center [565, 100] width 44 height 10
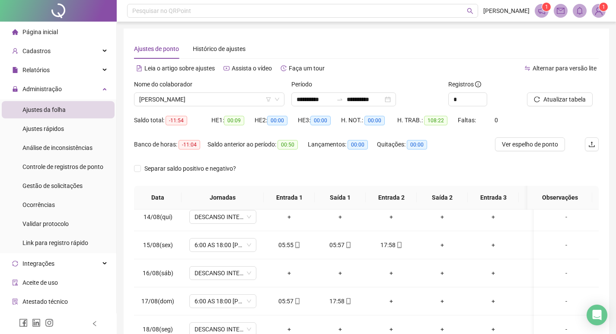
scroll to position [384, 0]
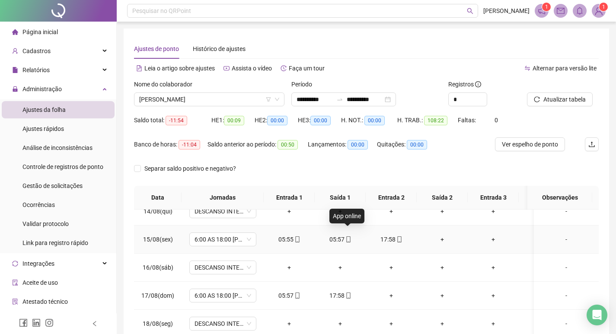
click at [346, 236] on icon "mobile" at bounding box center [348, 239] width 4 height 6
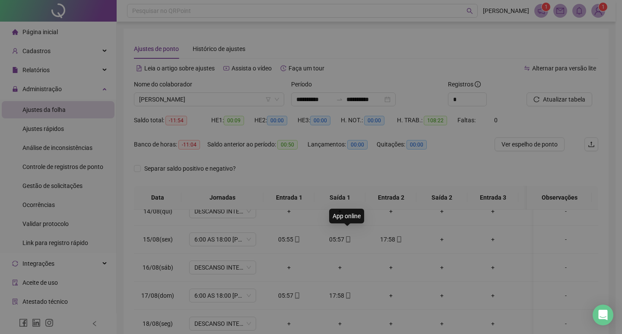
type input "**********"
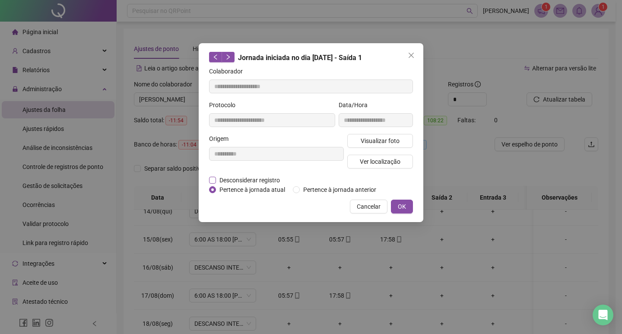
click at [219, 180] on span "Desconsiderar registro" at bounding box center [249, 180] width 67 height 10
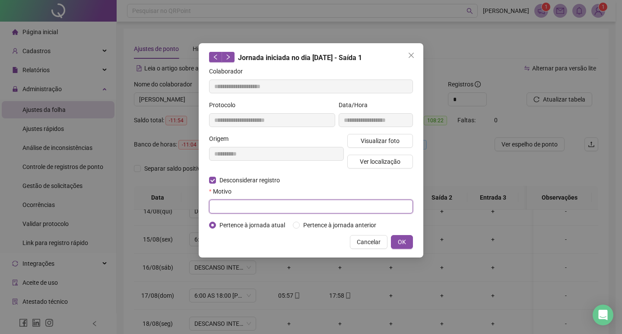
click at [302, 209] on input "text" at bounding box center [311, 207] width 204 height 14
type input "**********"
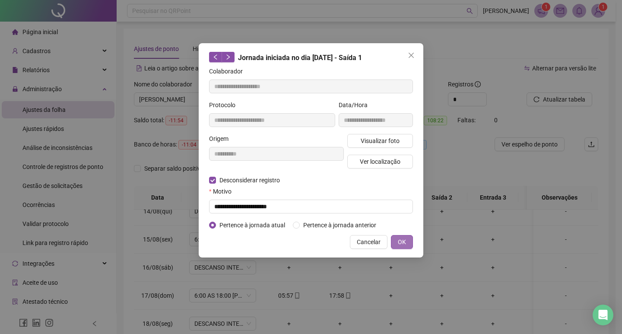
click at [407, 238] on button "OK" at bounding box center [402, 242] width 22 height 14
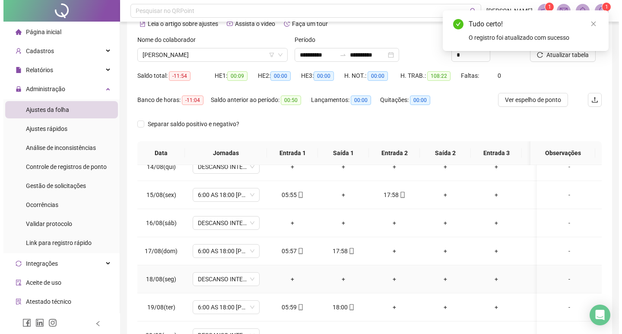
scroll to position [0, 0]
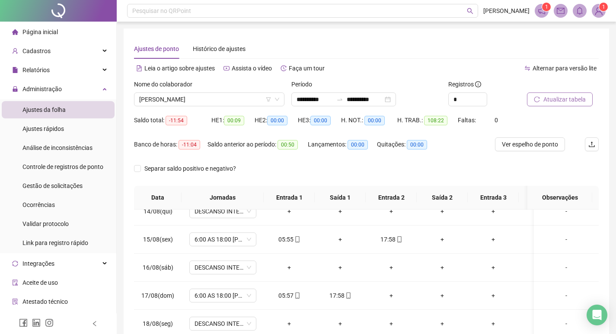
click at [567, 100] on span "Atualizar tabela" at bounding box center [564, 100] width 42 height 10
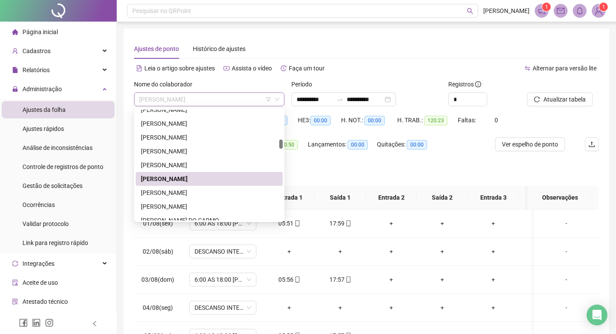
click at [222, 100] on span "[PERSON_NAME]" at bounding box center [209, 99] width 140 height 13
click at [202, 191] on div "[PERSON_NAME]" at bounding box center [209, 193] width 137 height 10
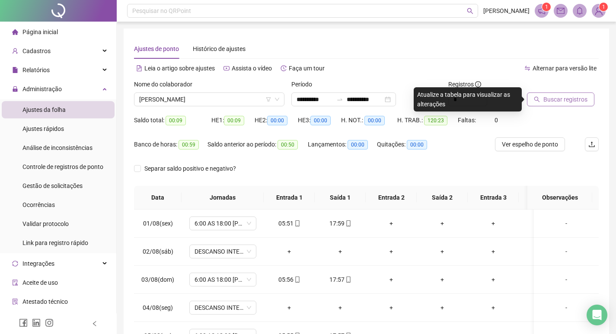
click at [569, 99] on span "Buscar registros" at bounding box center [565, 100] width 44 height 10
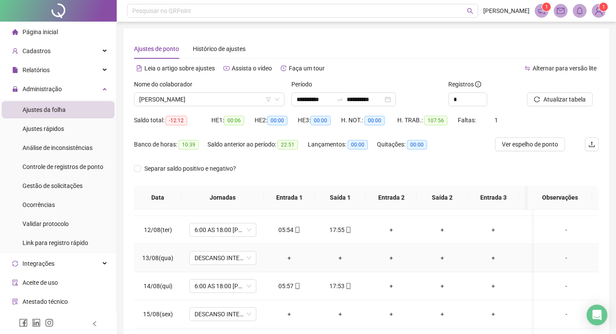
scroll to position [384, 0]
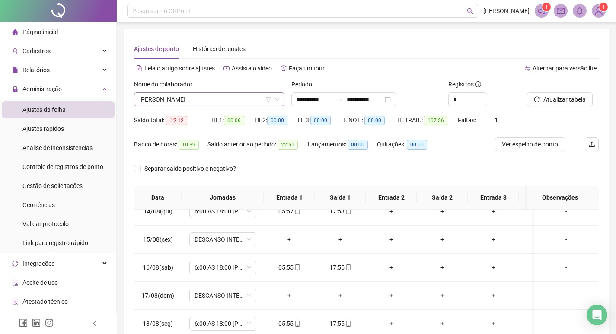
click at [210, 99] on span "[PERSON_NAME]" at bounding box center [209, 99] width 140 height 13
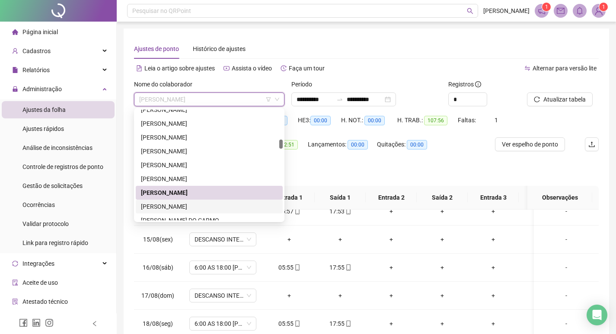
click at [194, 206] on div "[PERSON_NAME]" at bounding box center [209, 207] width 137 height 10
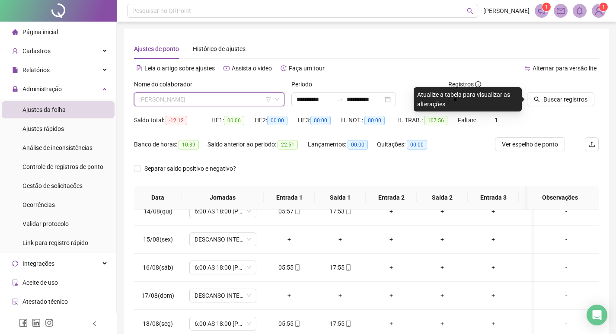
click at [228, 104] on span "[PERSON_NAME]" at bounding box center [209, 99] width 140 height 13
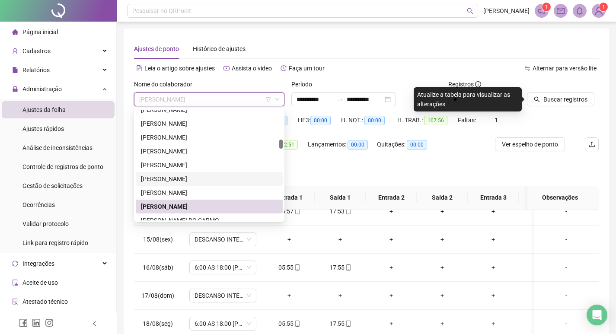
scroll to position [396, 0]
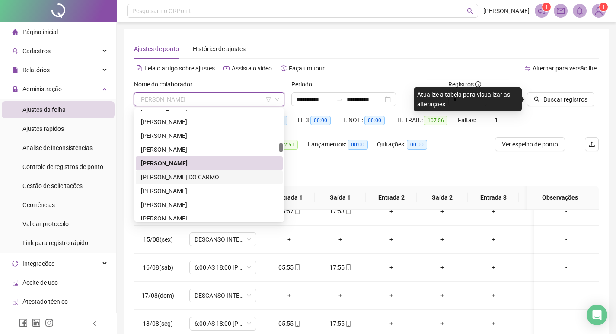
click at [204, 175] on div "[PERSON_NAME] DO CARMO" at bounding box center [209, 177] width 137 height 10
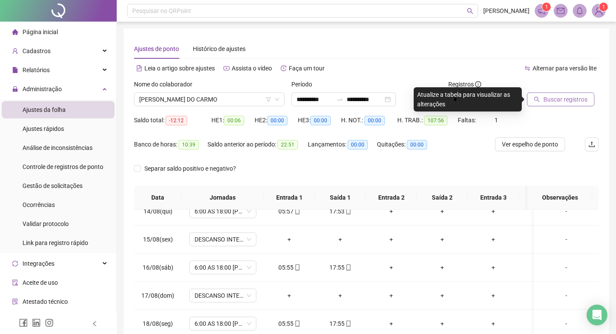
click at [554, 98] on span "Buscar registros" at bounding box center [565, 100] width 44 height 10
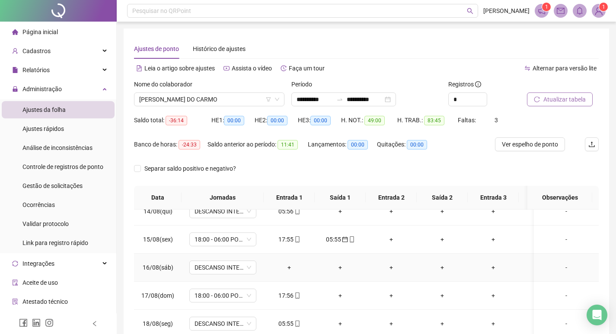
scroll to position [43, 0]
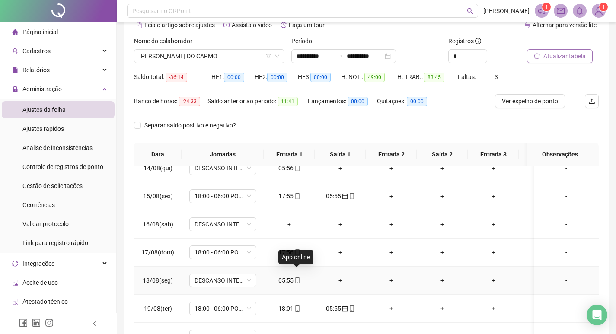
click at [298, 277] on span at bounding box center [297, 280] width 7 height 7
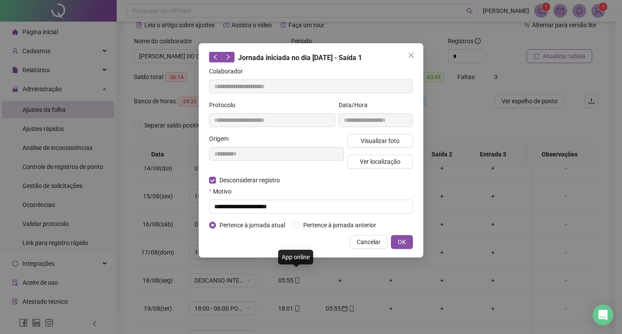
type input "**********"
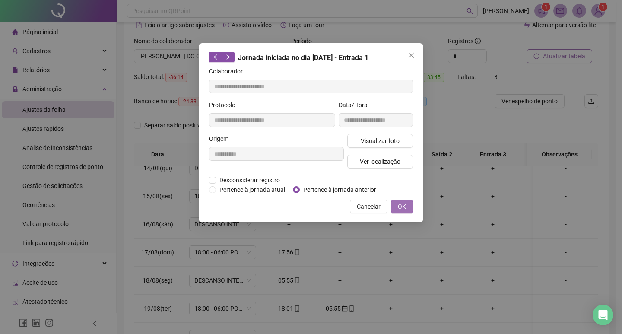
click at [402, 202] on span "OK" at bounding box center [402, 207] width 8 height 10
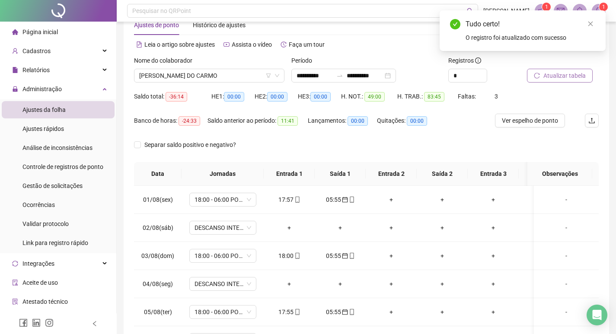
scroll to position [0, 0]
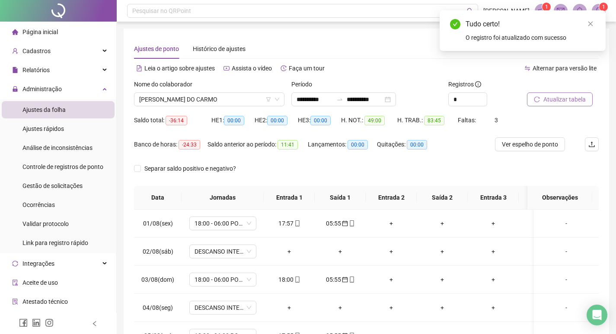
click at [564, 102] on span "Atualizar tabela" at bounding box center [564, 100] width 42 height 10
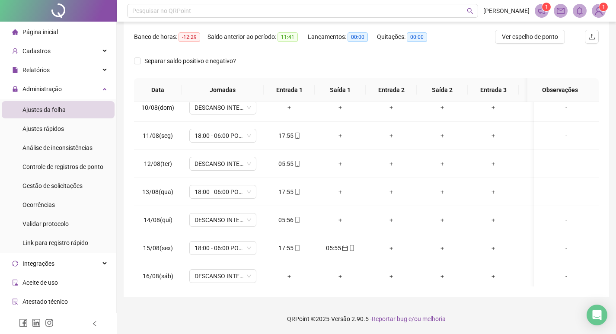
scroll to position [254, 0]
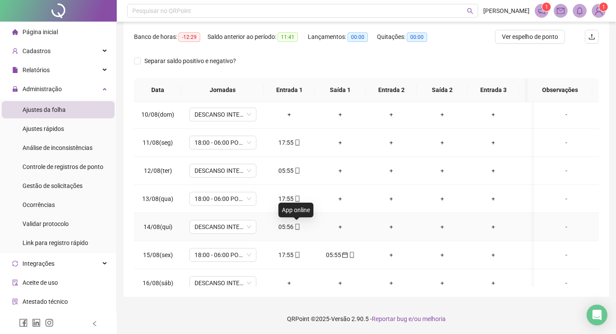
click at [297, 226] on icon "mobile" at bounding box center [297, 227] width 6 height 6
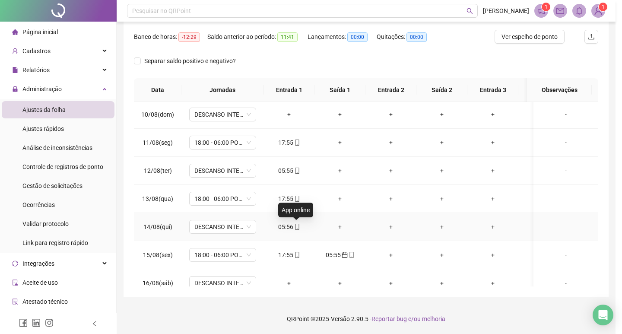
type input "**********"
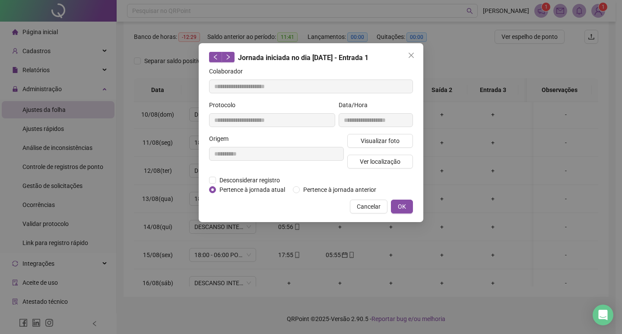
click at [300, 189] on label "Pertence à jornada anterior" at bounding box center [336, 190] width 87 height 10
click at [405, 203] on span "OK" at bounding box center [402, 207] width 8 height 10
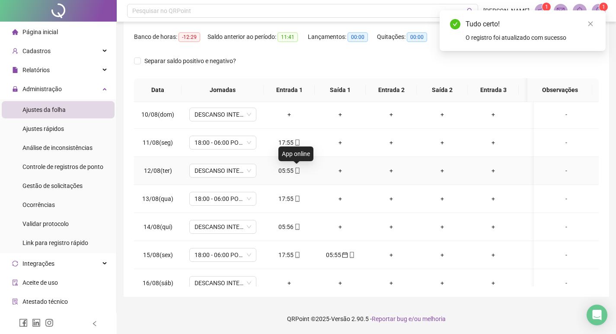
click at [295, 173] on icon "mobile" at bounding box center [297, 171] width 4 height 6
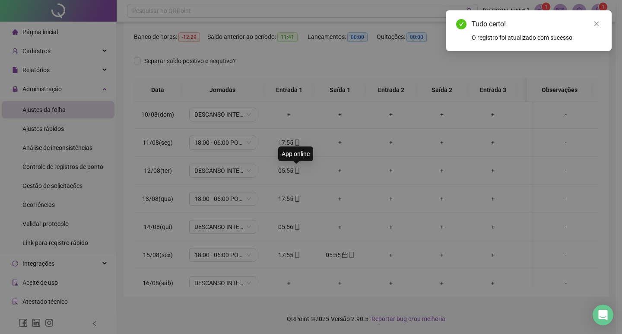
type input "**********"
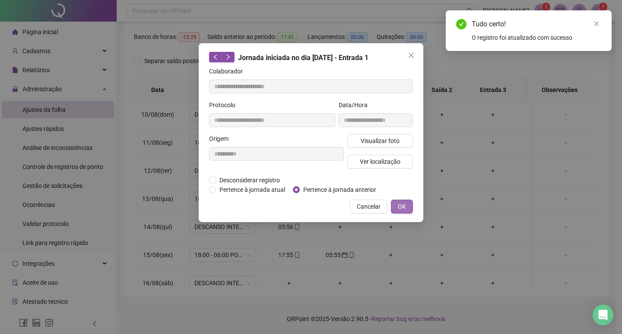
click at [400, 202] on span "OK" at bounding box center [402, 207] width 8 height 10
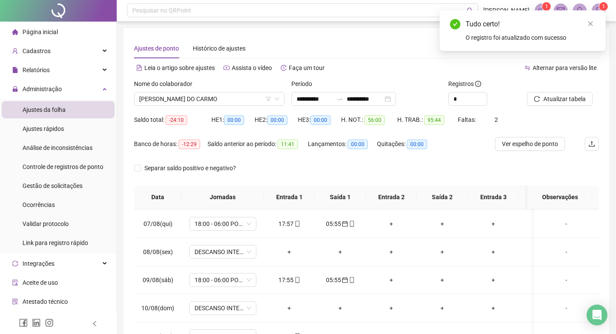
scroll to position [0, 0]
click at [565, 99] on span "Atualizar tabela" at bounding box center [564, 100] width 42 height 10
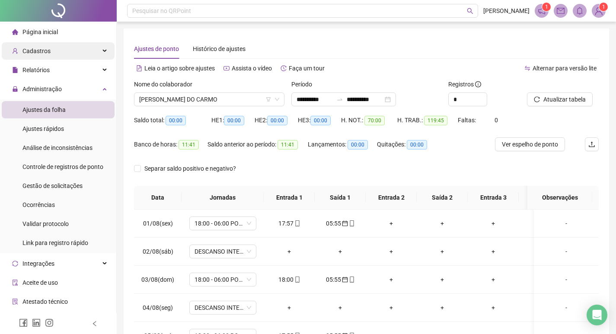
click at [64, 51] on div "Cadastros" at bounding box center [58, 50] width 113 height 17
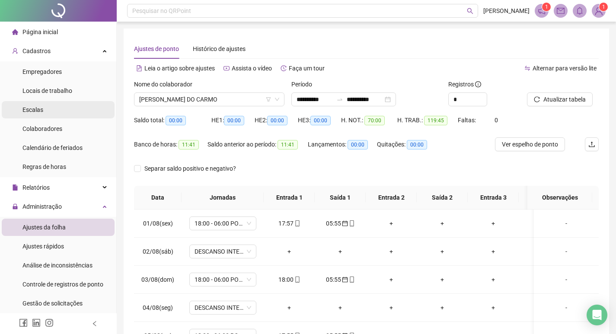
drag, startPoint x: 52, startPoint y: 129, endPoint x: 58, endPoint y: 117, distance: 13.1
click at [52, 128] on span "Colaboradores" at bounding box center [42, 128] width 40 height 7
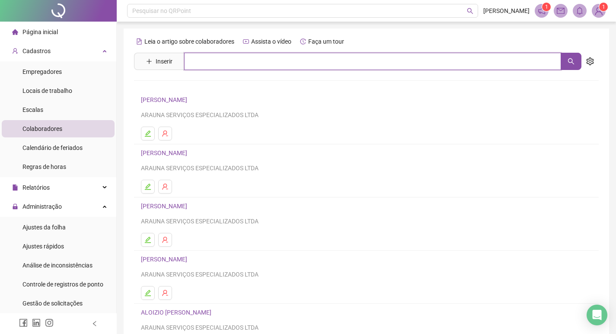
click at [235, 62] on input "text" at bounding box center [372, 61] width 377 height 17
type input "******"
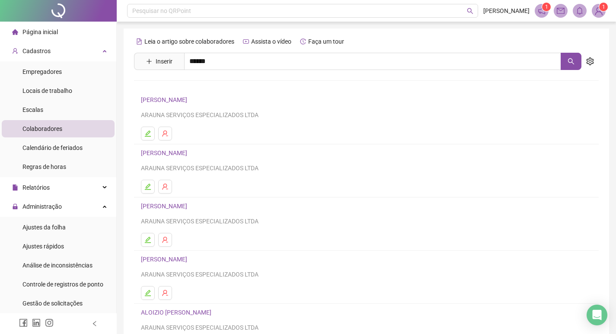
click at [196, 124] on link "[PERSON_NAME]" at bounding box center [173, 124] width 46 height 7
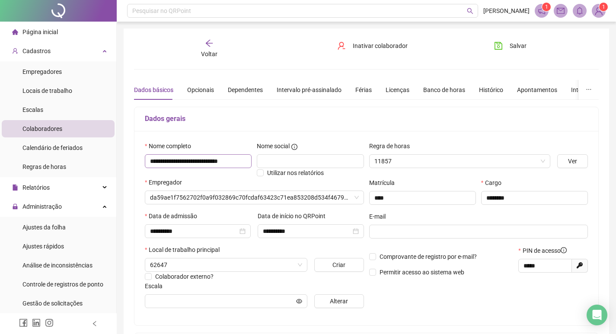
type input "**********"
click at [217, 162] on input "**********" at bounding box center [198, 161] width 107 height 14
click at [216, 162] on input "**********" at bounding box center [198, 161] width 107 height 14
click at [215, 161] on input "**********" at bounding box center [198, 161] width 107 height 14
click at [214, 161] on input "**********" at bounding box center [198, 161] width 107 height 14
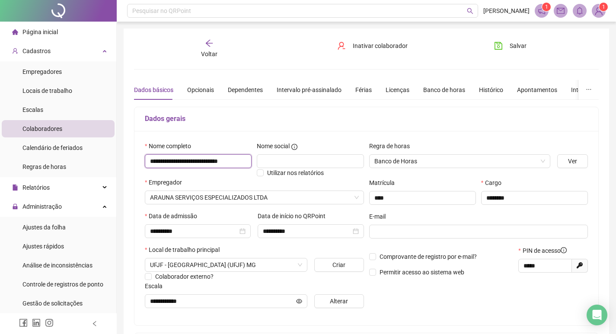
click at [214, 161] on input "**********" at bounding box center [198, 161] width 107 height 14
click at [213, 161] on input "**********" at bounding box center [198, 161] width 107 height 14
